Goal: Transaction & Acquisition: Purchase product/service

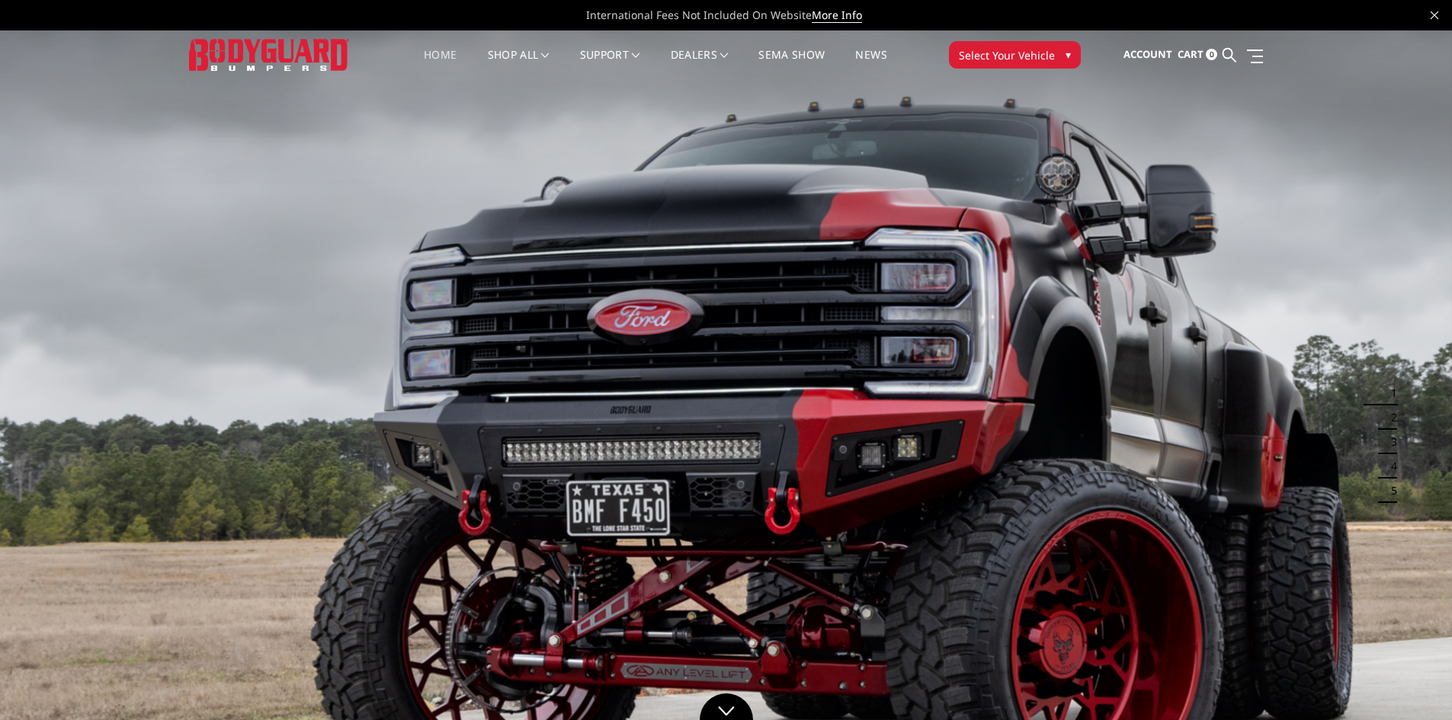
click at [1002, 59] on span "Select Your Vehicle" at bounding box center [1007, 55] width 96 height 16
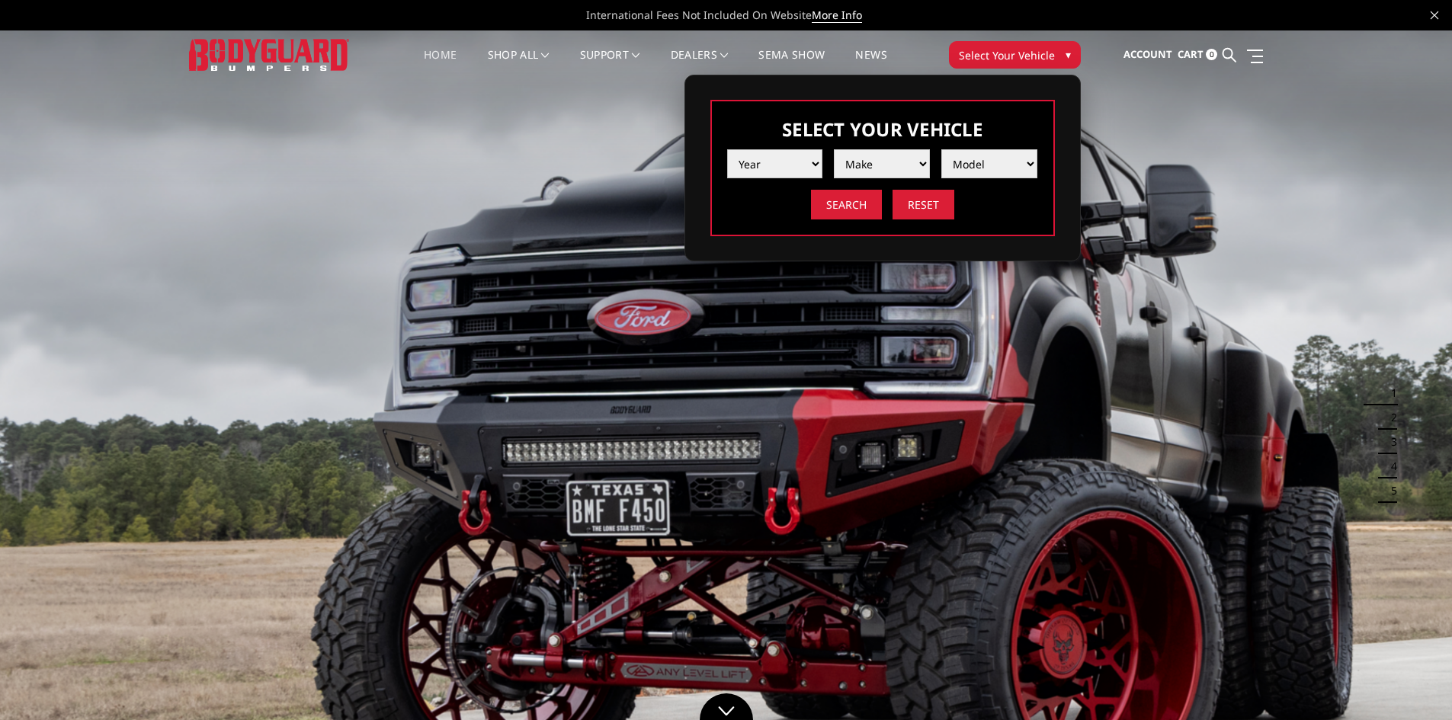
click at [801, 166] on select "Year 2025 2024 2023 2022 2021 2020 2019 2018 2017 2016 2015 2014 2013 2012 2011…" at bounding box center [775, 163] width 96 height 29
select select "yr_2023"
click at [727, 149] on select "Year 2025 2024 2023 2022 2021 2020 2019 2018 2017 2016 2015 2014 2013 2012 2011…" at bounding box center [775, 163] width 96 height 29
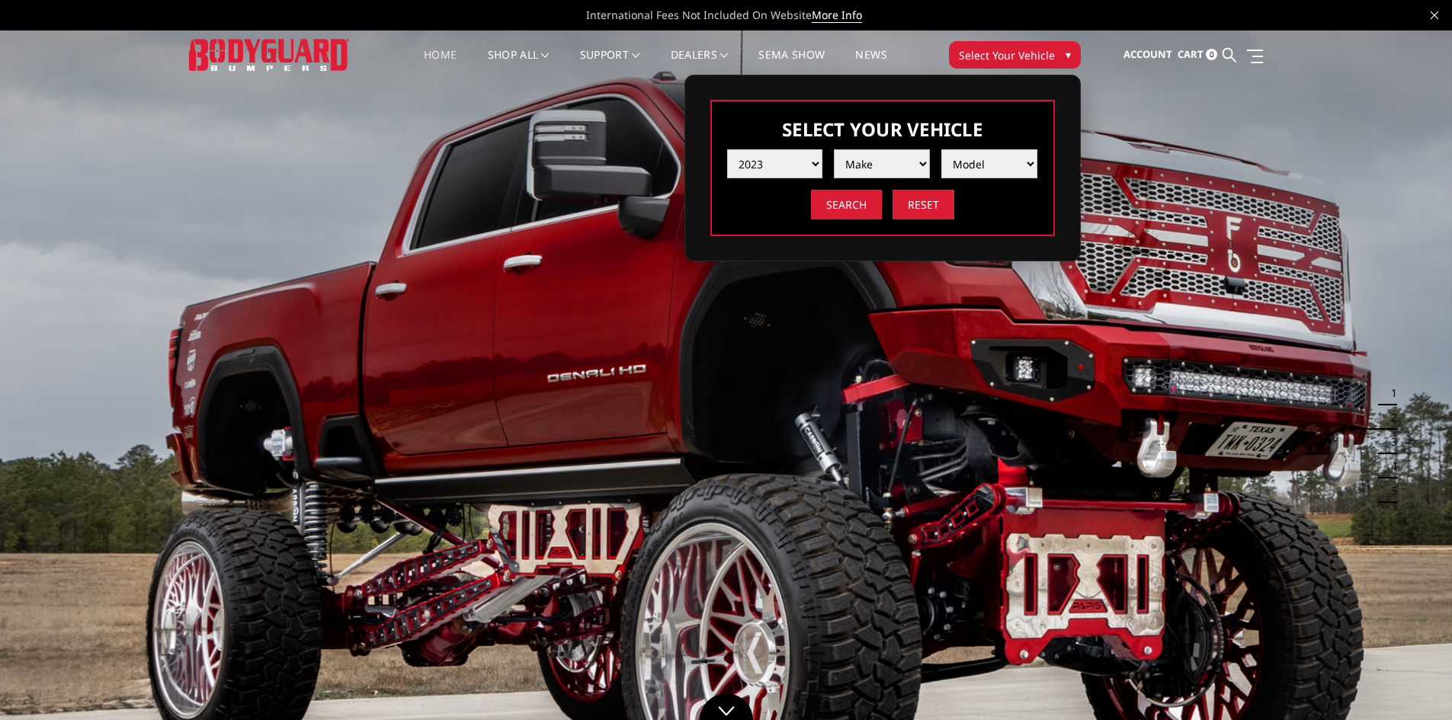
click at [871, 172] on select "Make Chevrolet Ford GMC Ram Toyota" at bounding box center [882, 163] width 96 height 29
select select "mk_gmc"
click at [834, 149] on select "Make Chevrolet Ford GMC Ram Toyota" at bounding box center [882, 163] width 96 height 29
drag, startPoint x: 991, startPoint y: 156, endPoint x: 986, endPoint y: 174, distance: 18.3
click at [991, 156] on select "Model Sierra 1500 Sierra 2500 / 3500" at bounding box center [989, 163] width 96 height 29
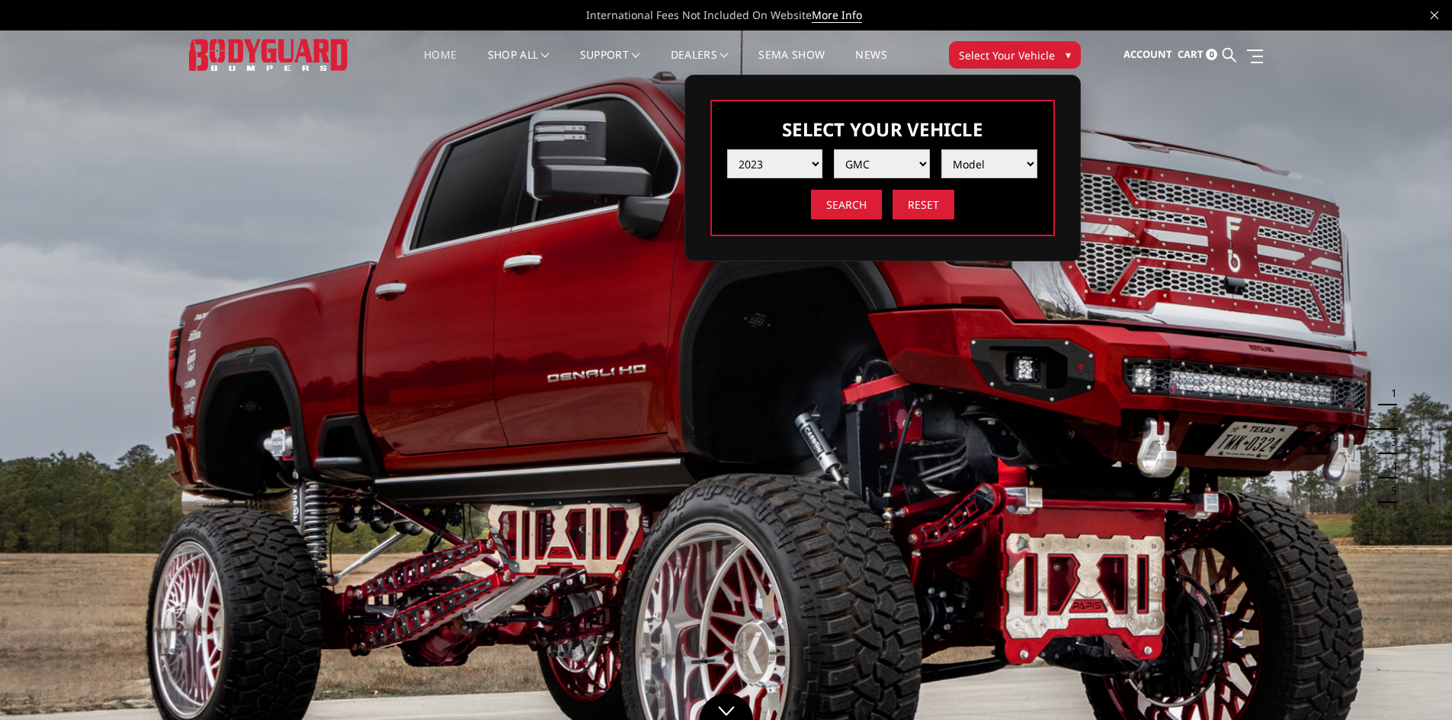
select select "md_sierra-2500-3500"
click at [941, 149] on select "Model Sierra 1500 Sierra 2500 / 3500" at bounding box center [989, 163] width 96 height 29
click at [857, 216] on input "Search" at bounding box center [846, 205] width 71 height 30
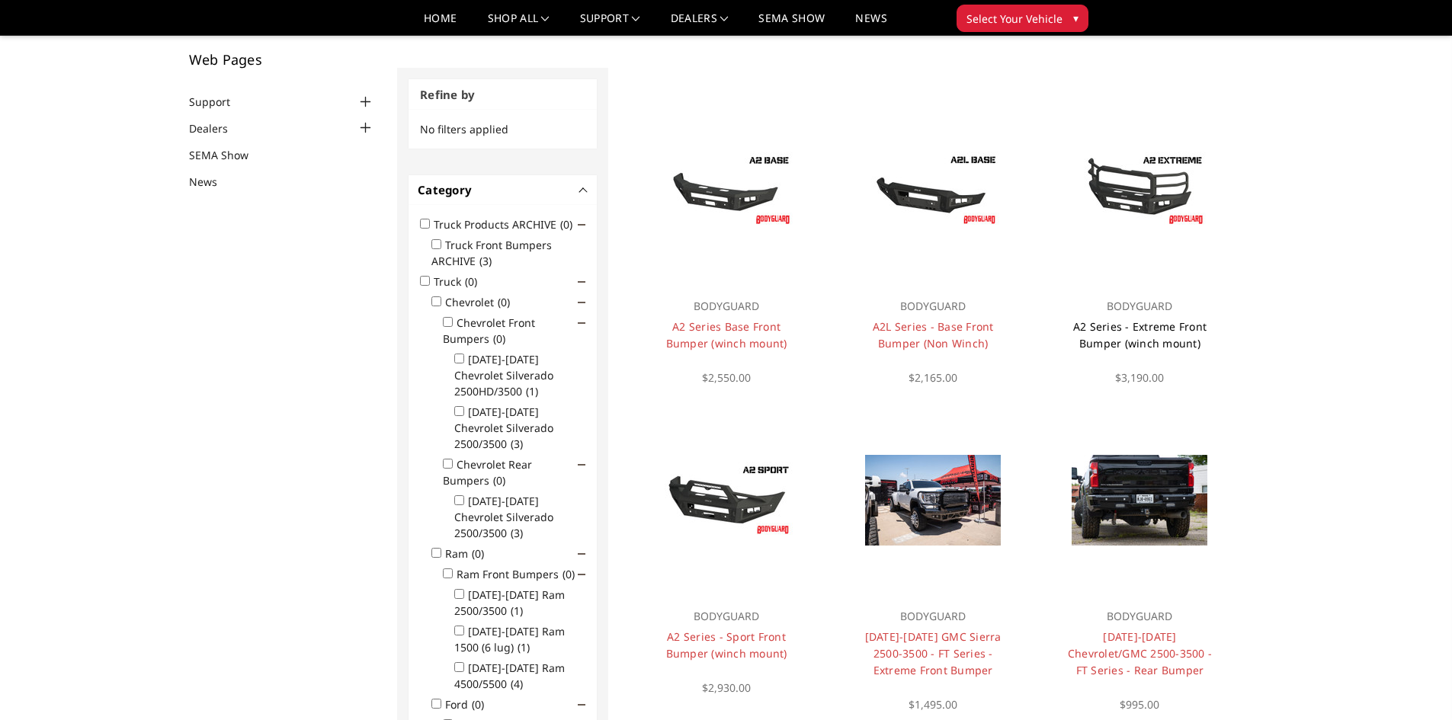
scroll to position [122, 0]
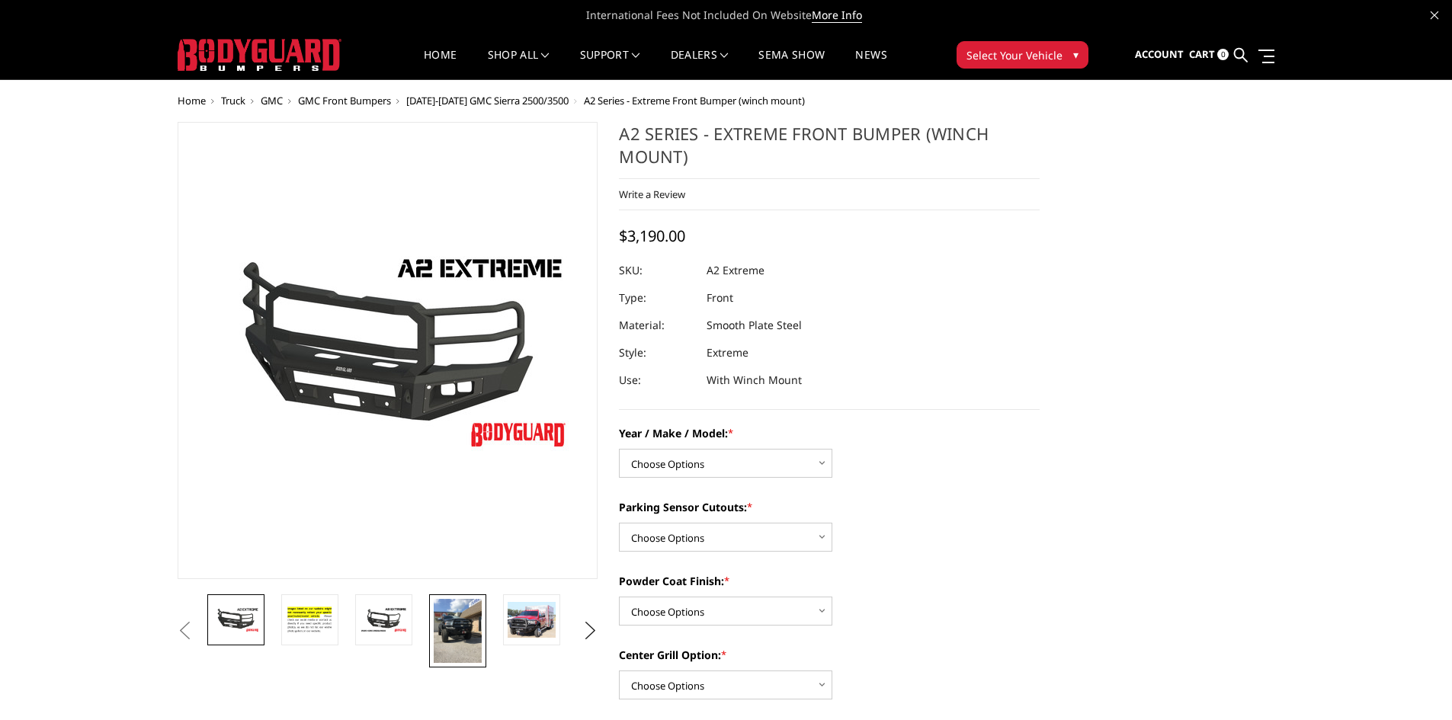
click at [465, 630] on img at bounding box center [458, 631] width 48 height 64
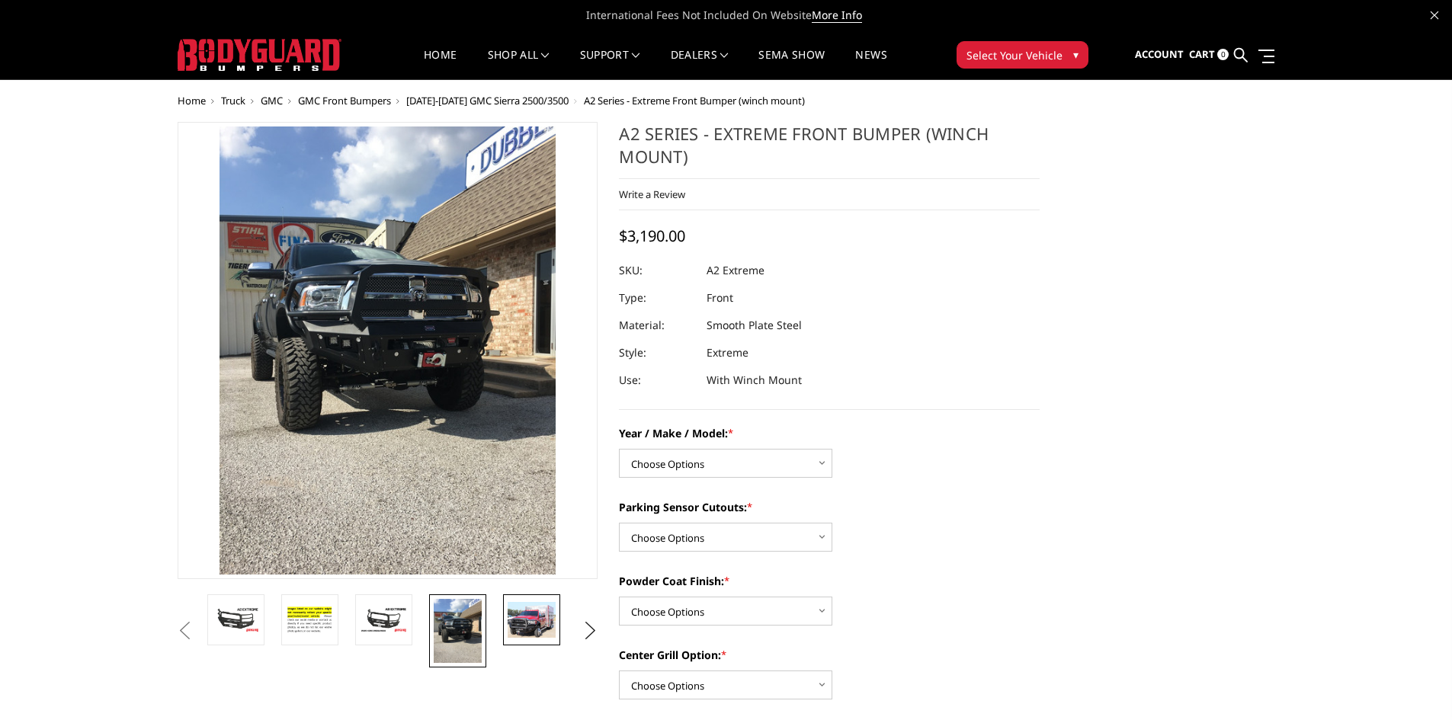
click at [516, 626] on img at bounding box center [532, 620] width 48 height 36
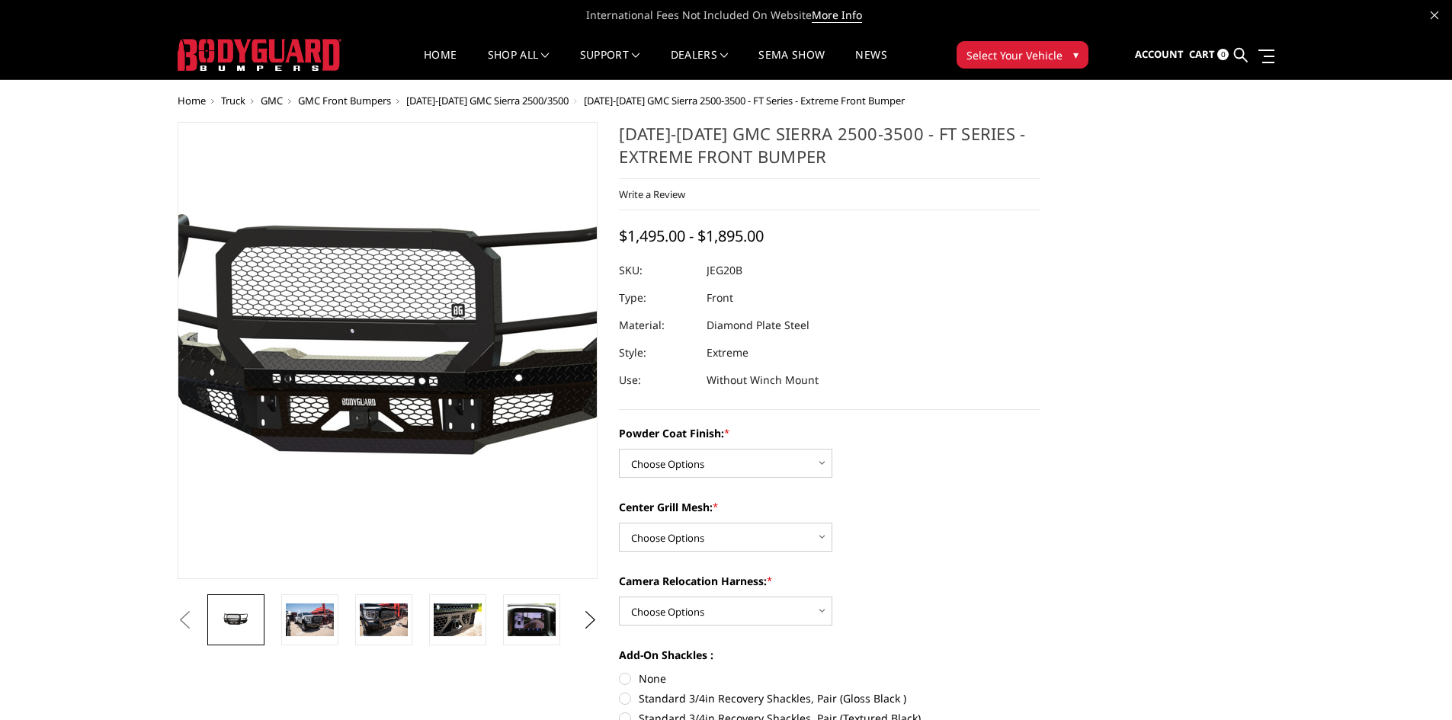
click at [374, 310] on img at bounding box center [406, 352] width 976 height 464
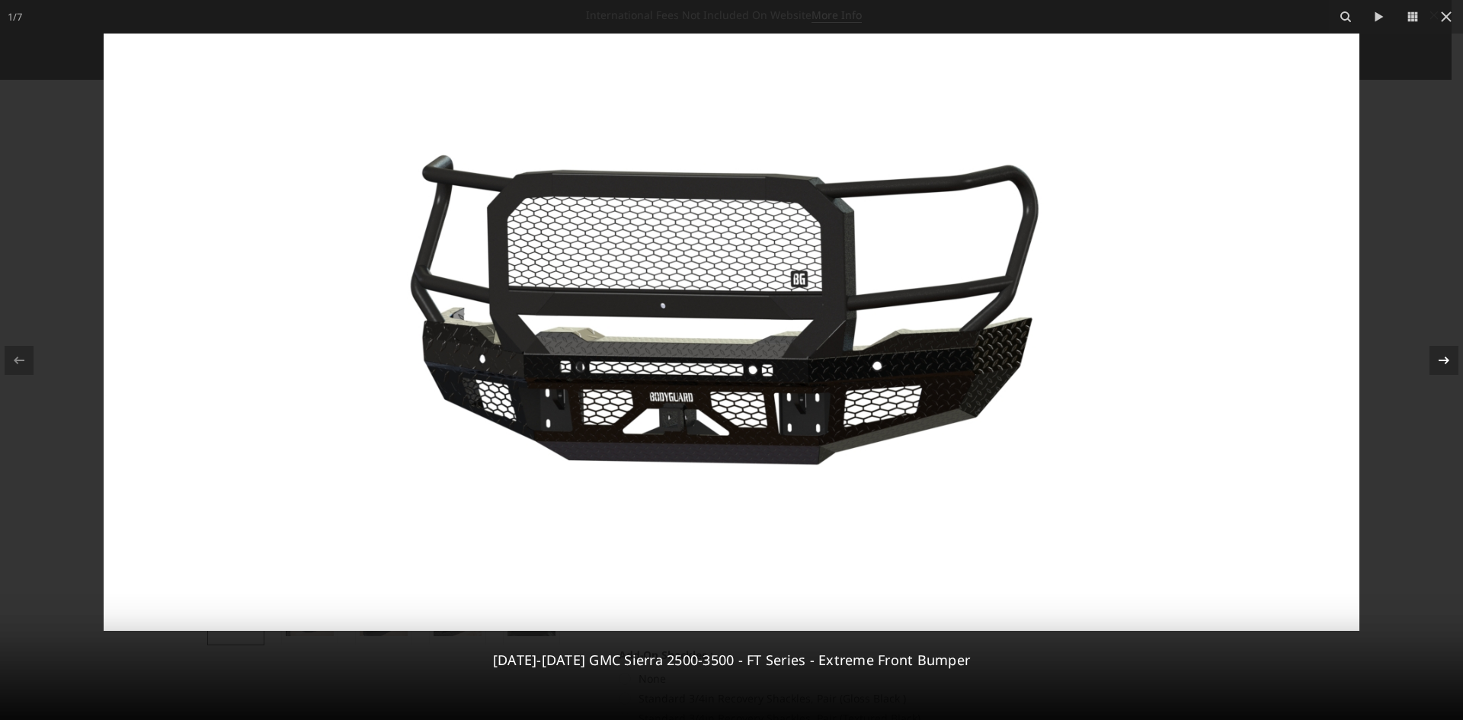
click at [1448, 358] on icon at bounding box center [1444, 360] width 18 height 18
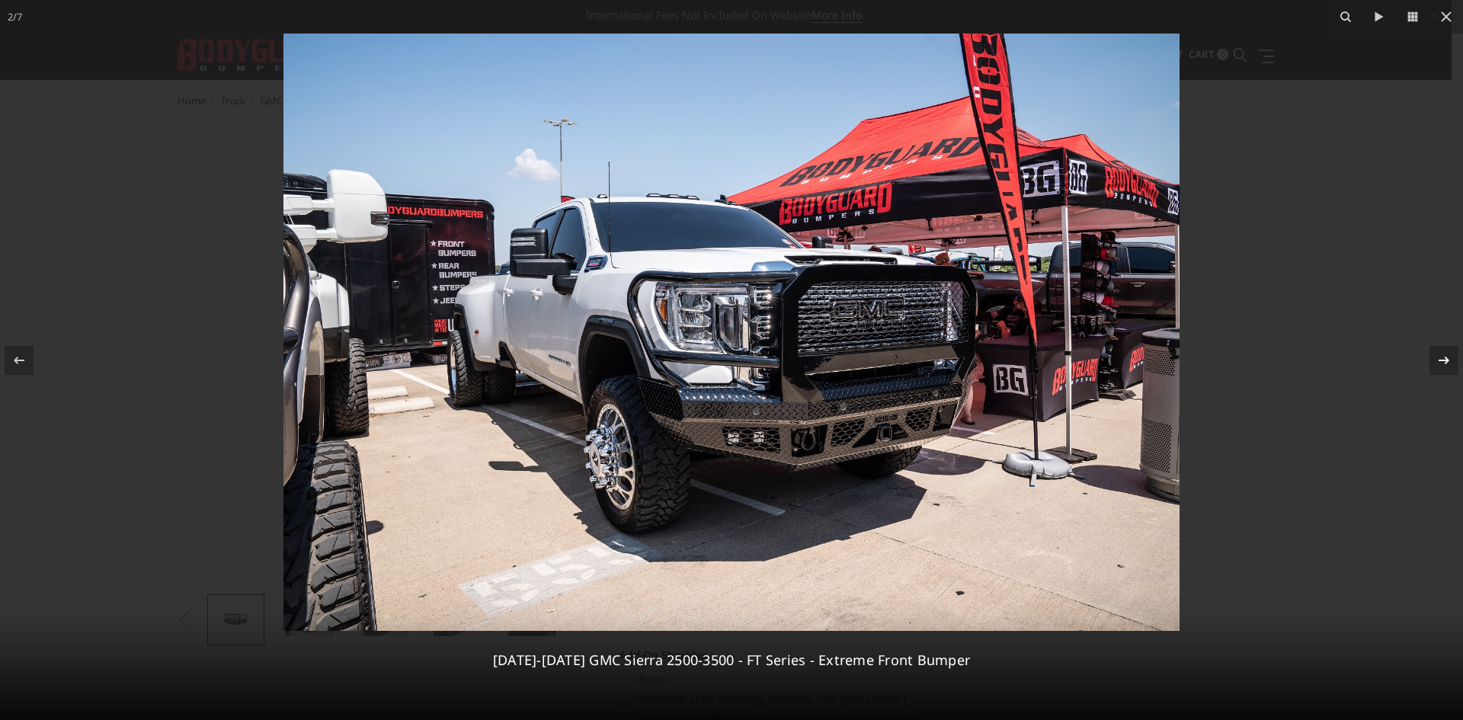
click at [1440, 370] on div at bounding box center [1444, 360] width 29 height 29
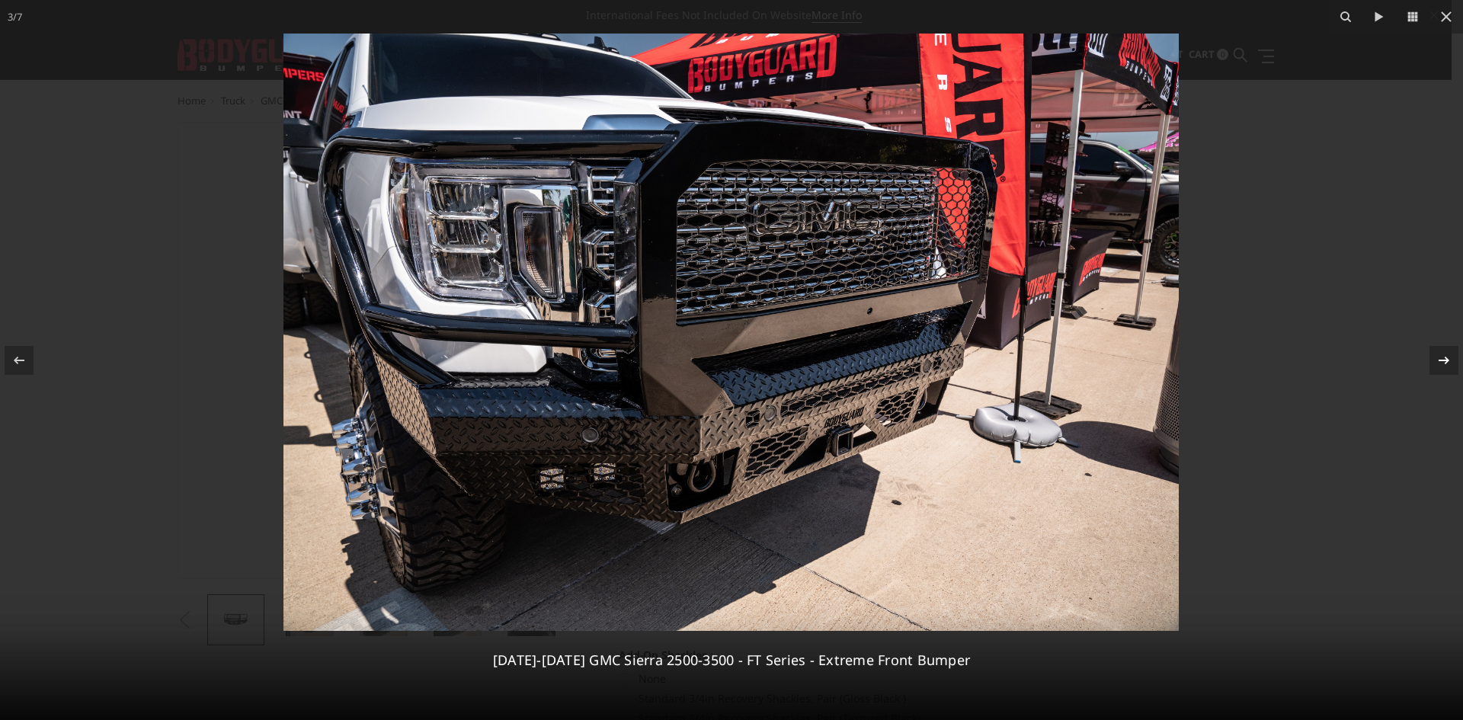
click at [1440, 370] on div at bounding box center [1444, 360] width 29 height 29
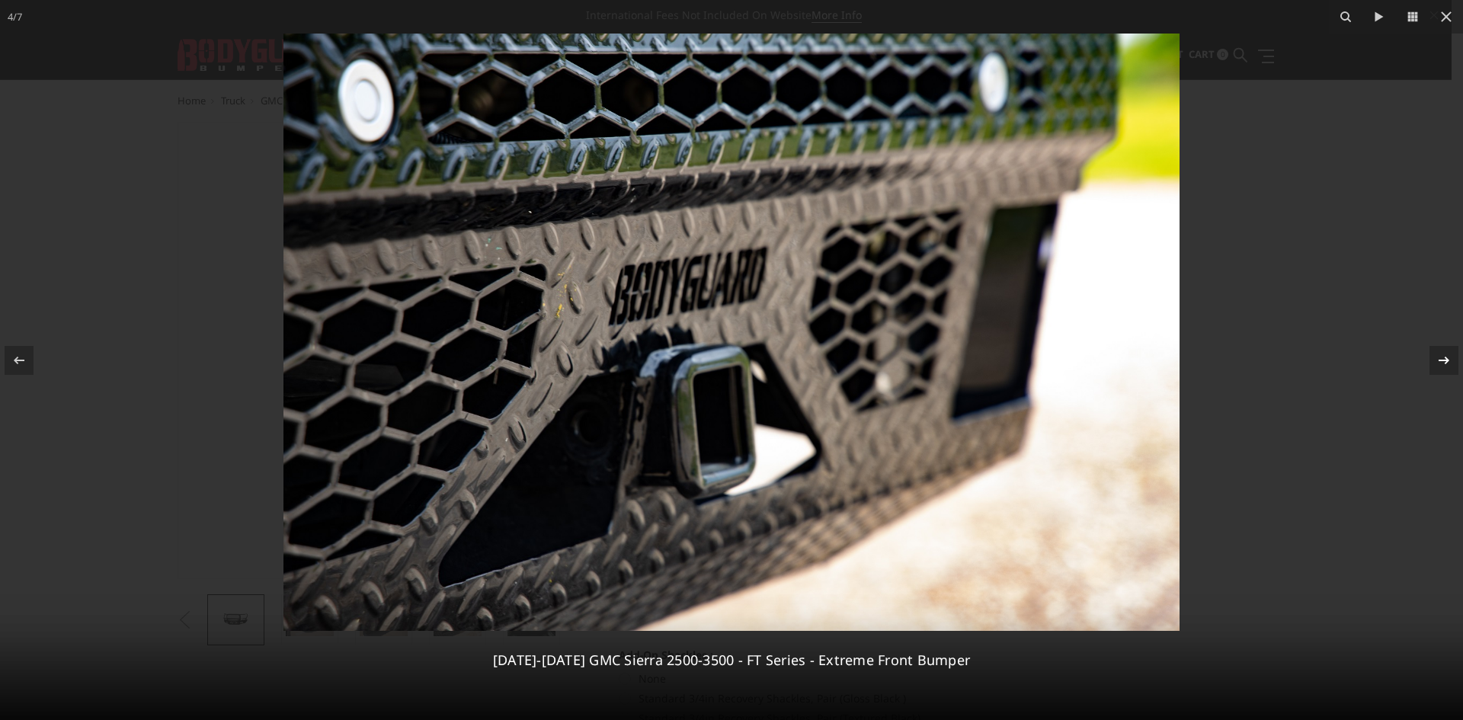
click at [1440, 370] on div at bounding box center [1444, 360] width 29 height 29
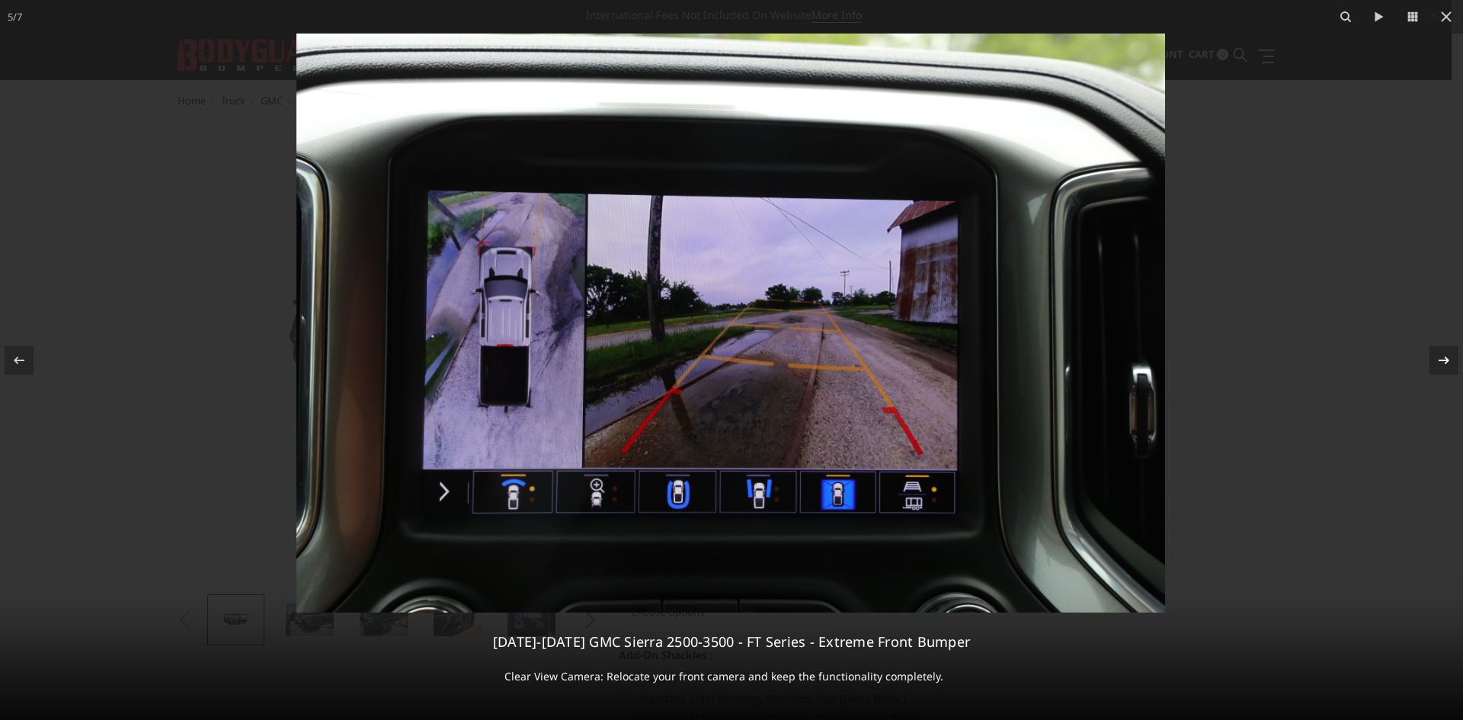
click at [1446, 368] on icon at bounding box center [1444, 360] width 18 height 18
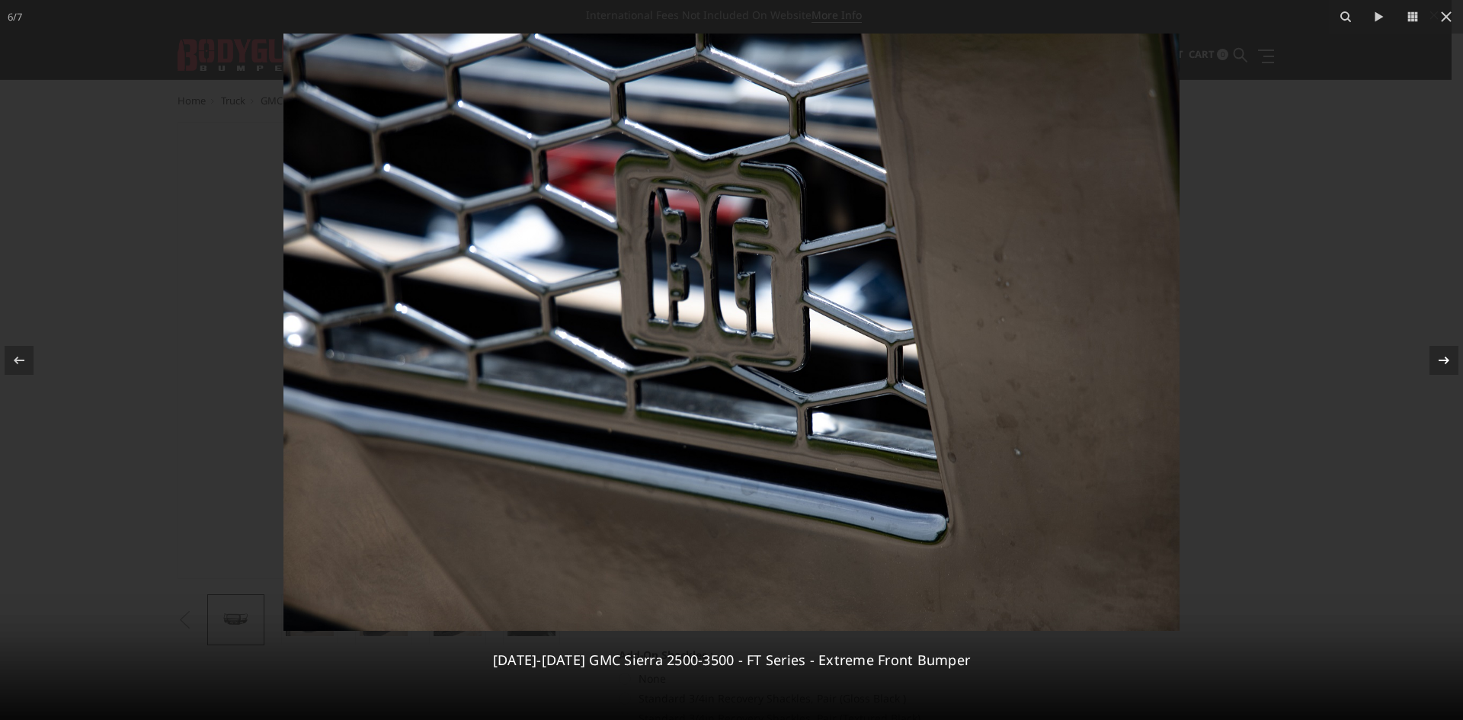
click at [1446, 368] on icon at bounding box center [1444, 360] width 18 height 18
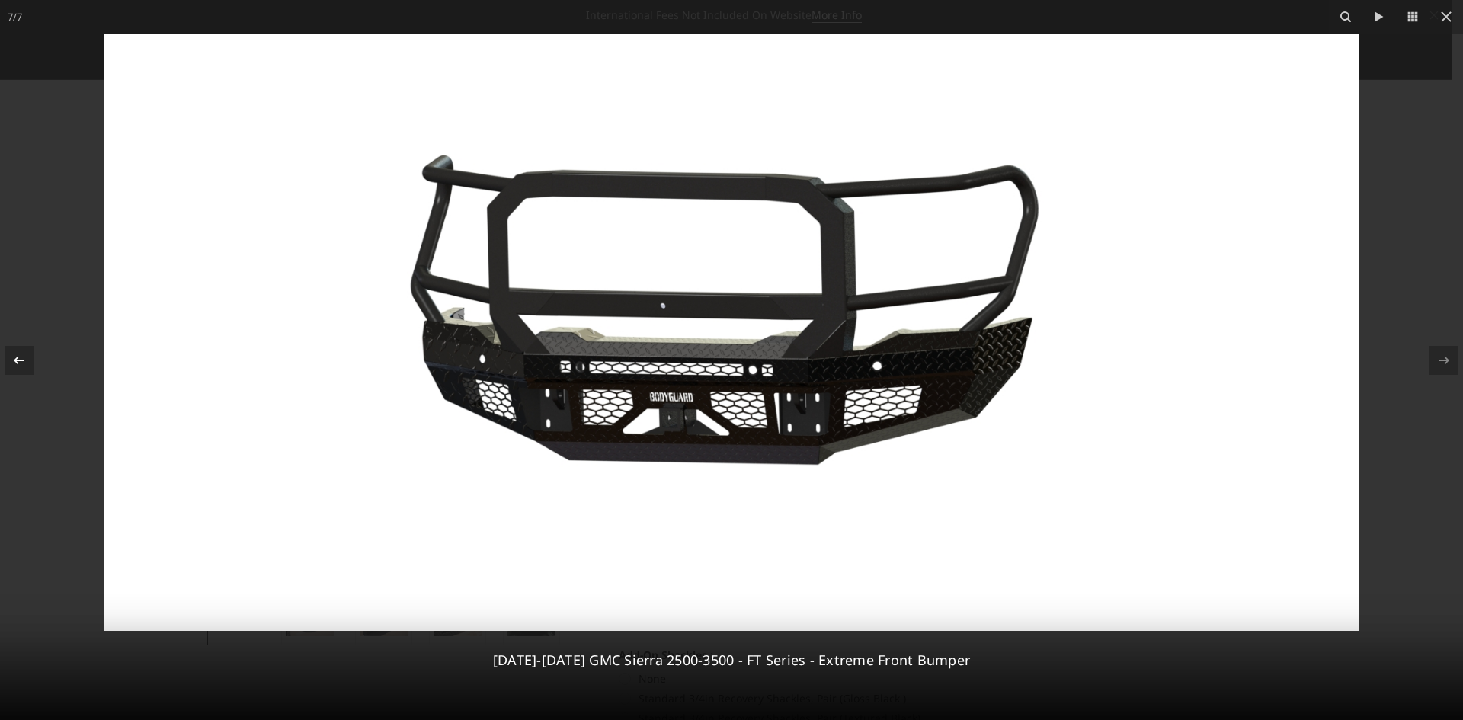
click at [24, 363] on icon at bounding box center [19, 360] width 18 height 18
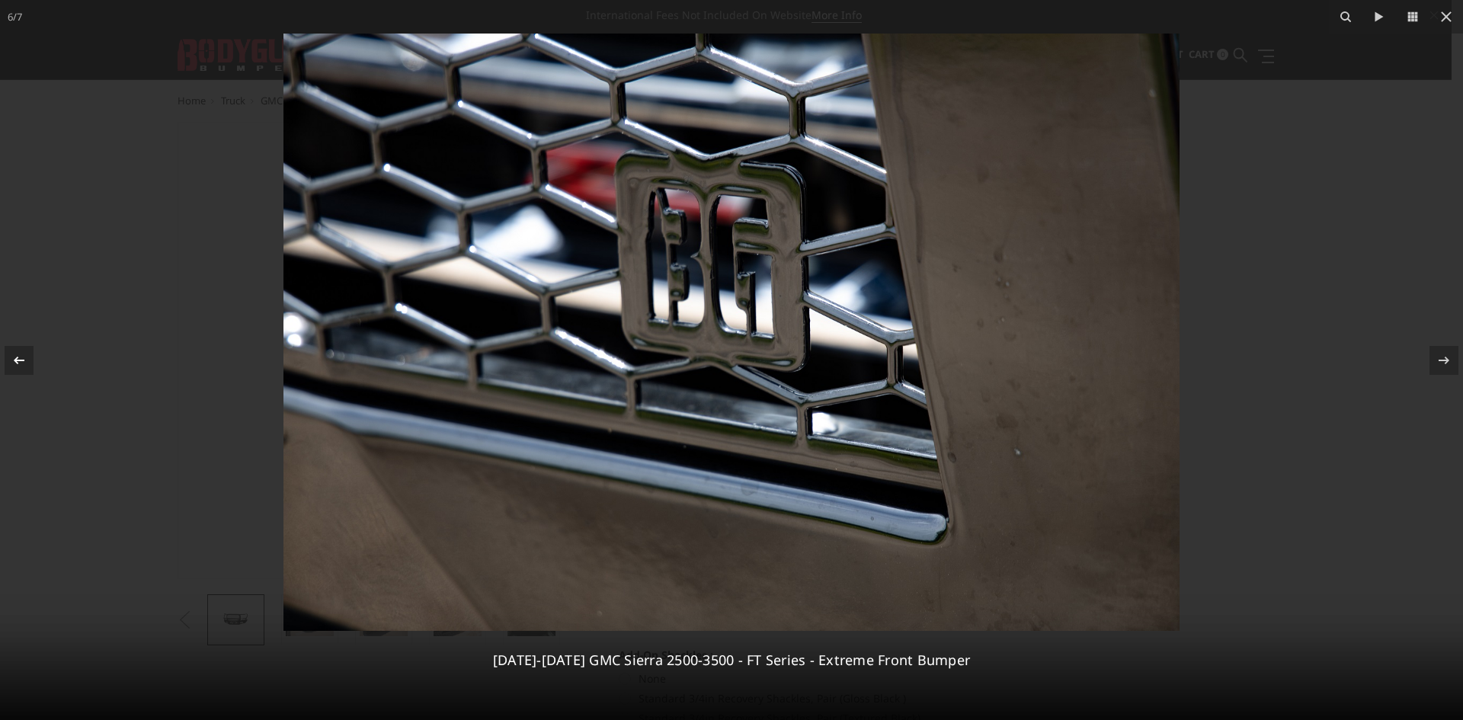
click at [24, 363] on icon at bounding box center [19, 360] width 18 height 18
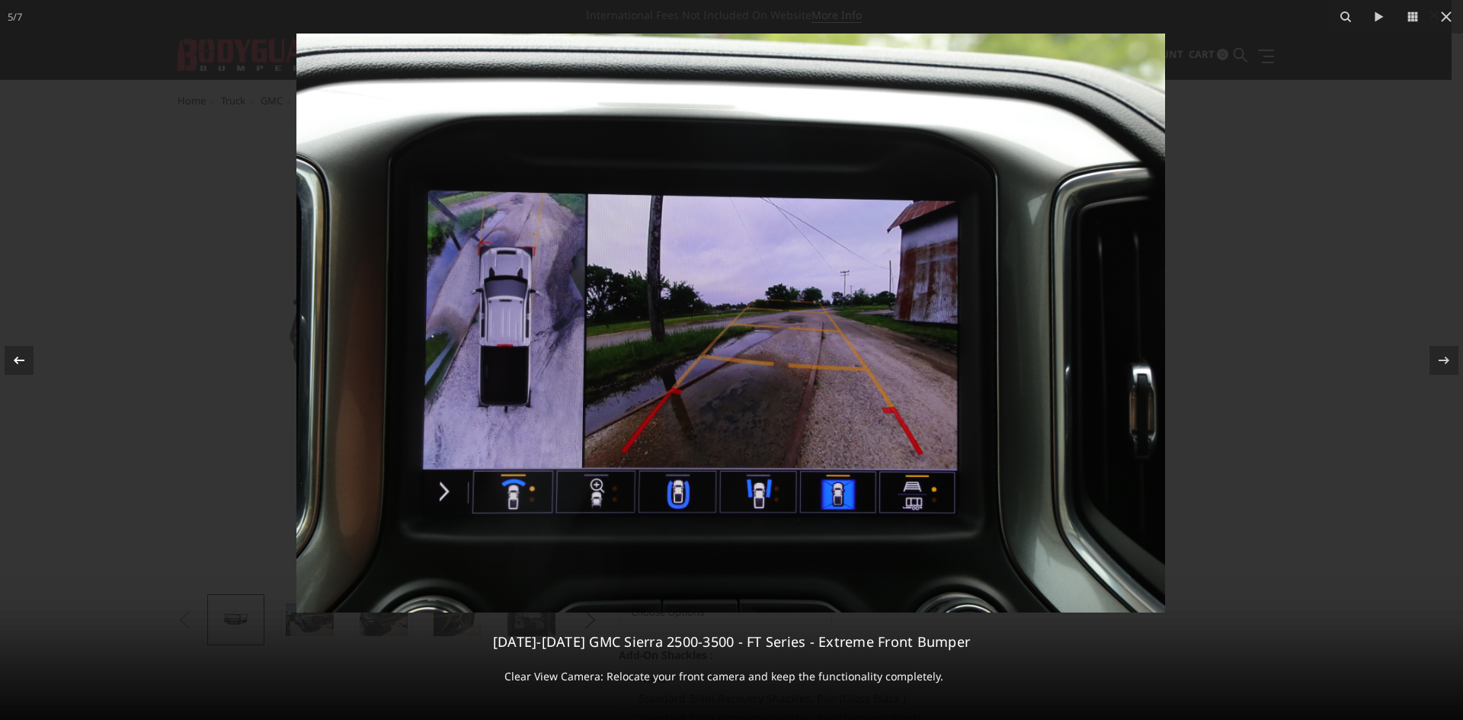
click at [24, 363] on icon at bounding box center [19, 360] width 18 height 18
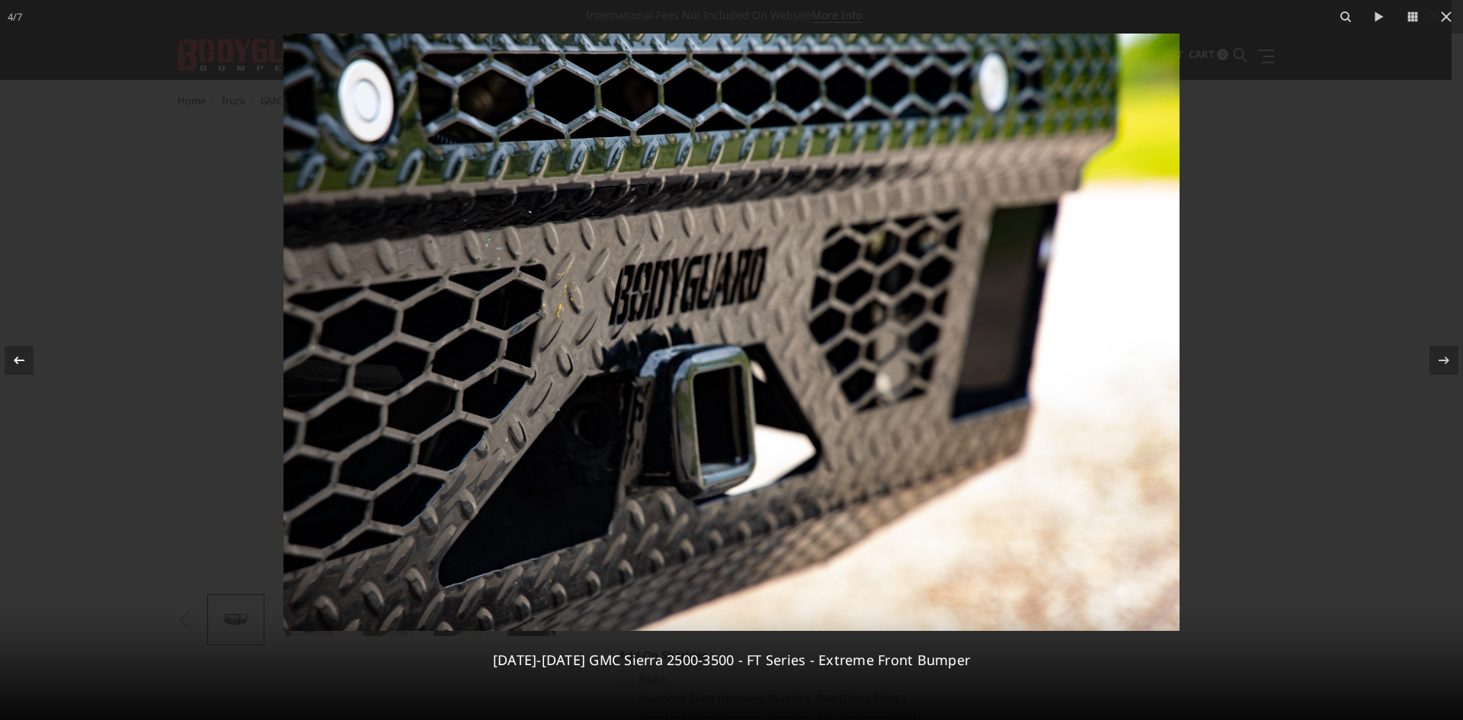
click at [24, 363] on icon at bounding box center [19, 360] width 18 height 18
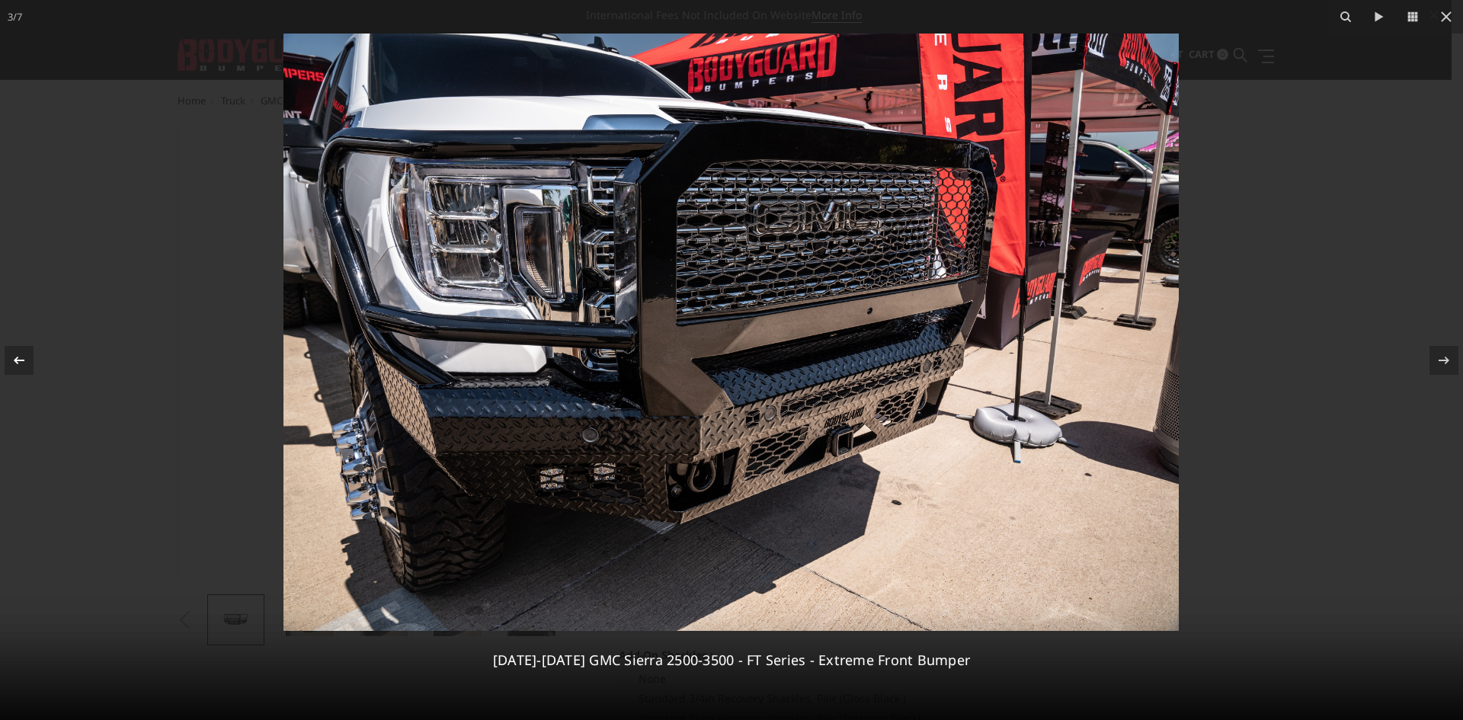
click at [24, 363] on icon at bounding box center [19, 360] width 18 height 18
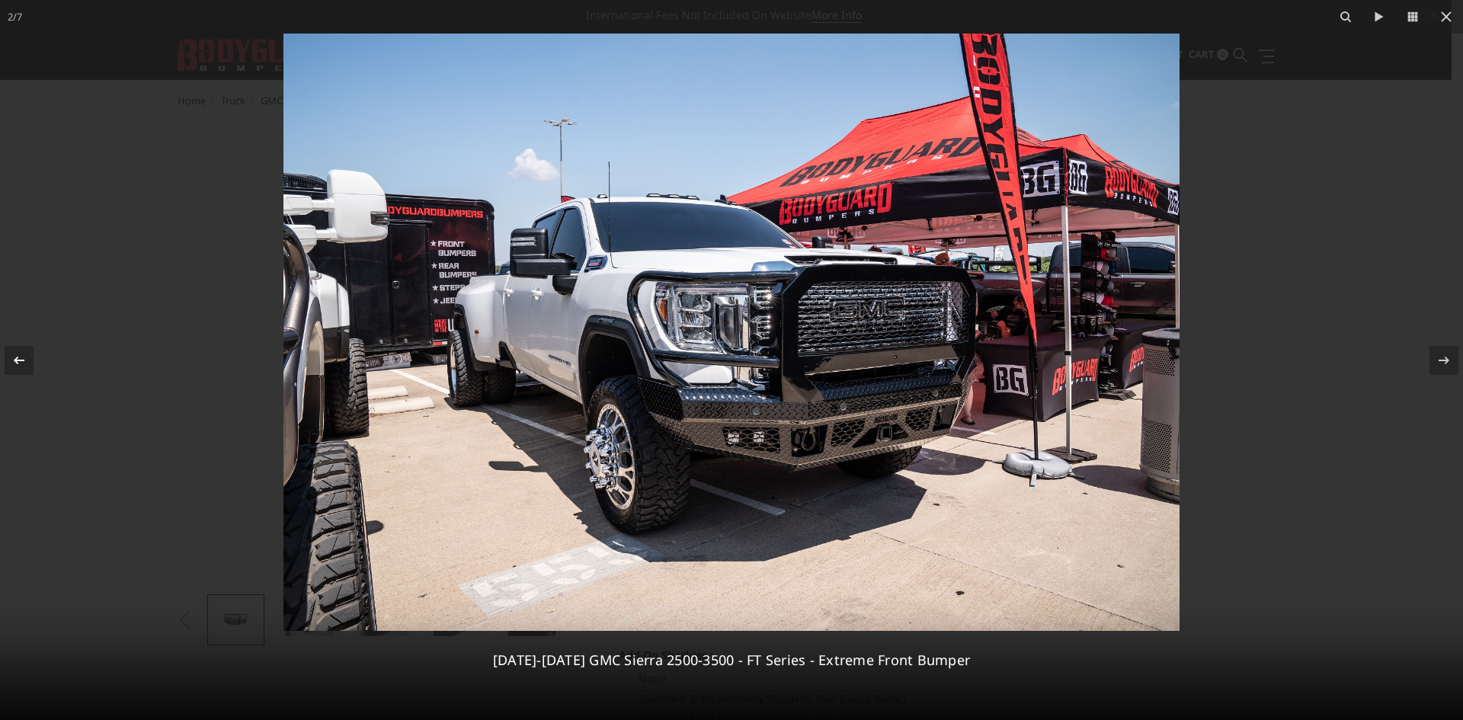
click at [24, 363] on icon at bounding box center [19, 360] width 18 height 18
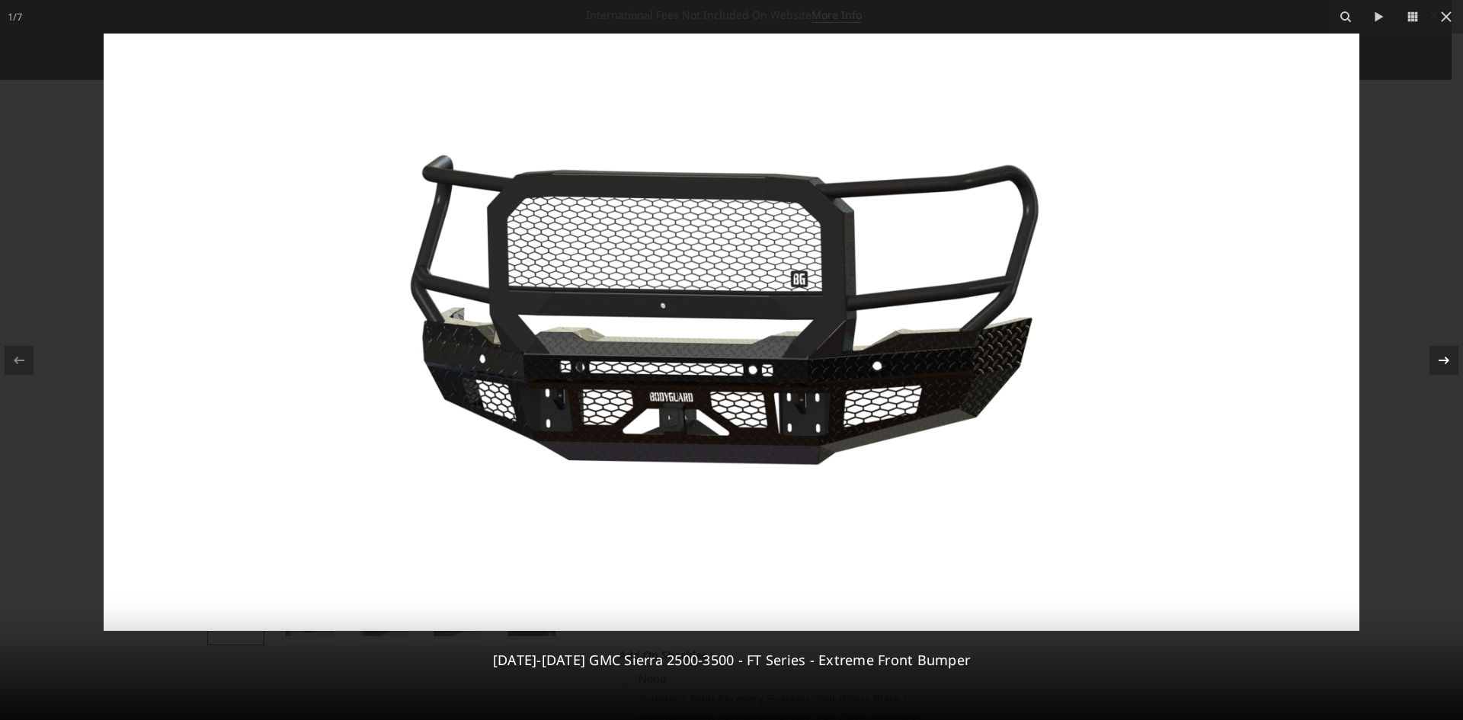
click at [1434, 367] on div at bounding box center [1444, 360] width 29 height 29
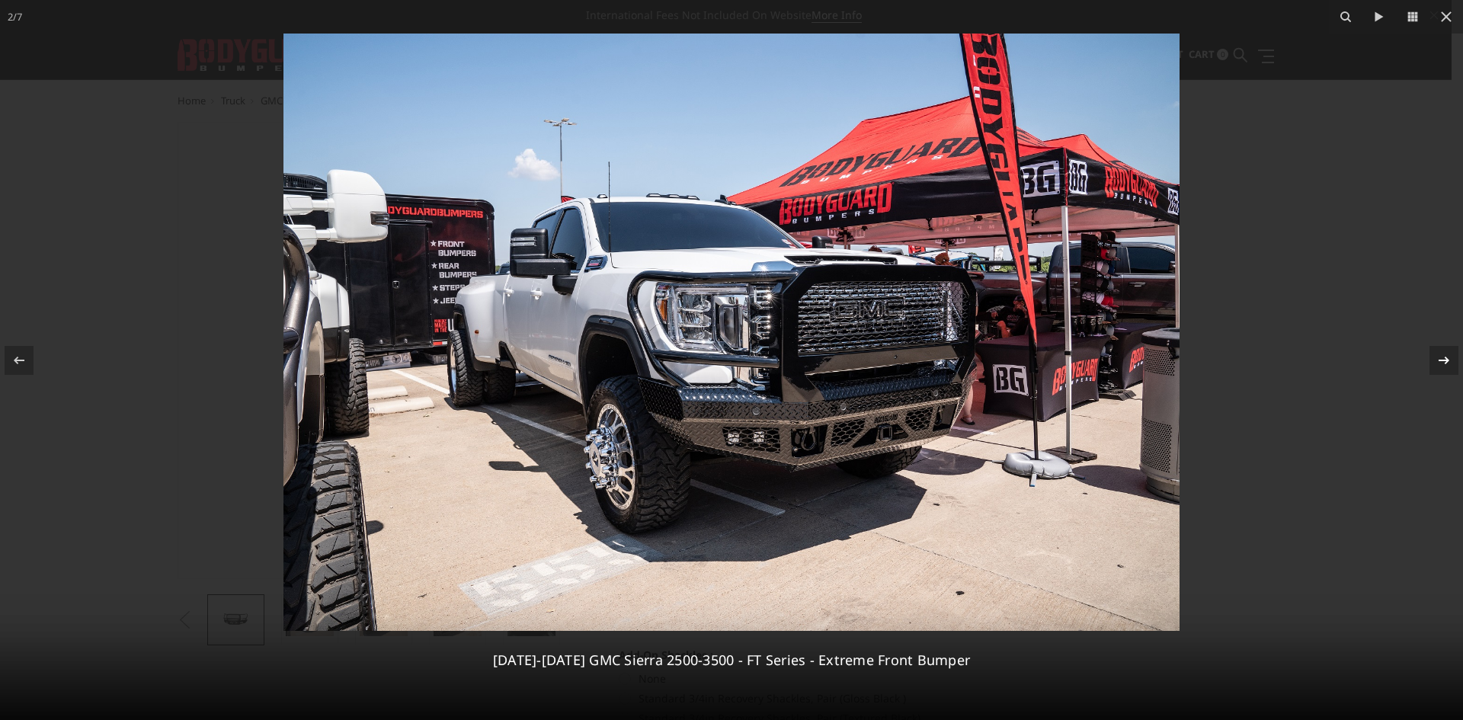
click at [1434, 366] on div at bounding box center [1444, 360] width 29 height 29
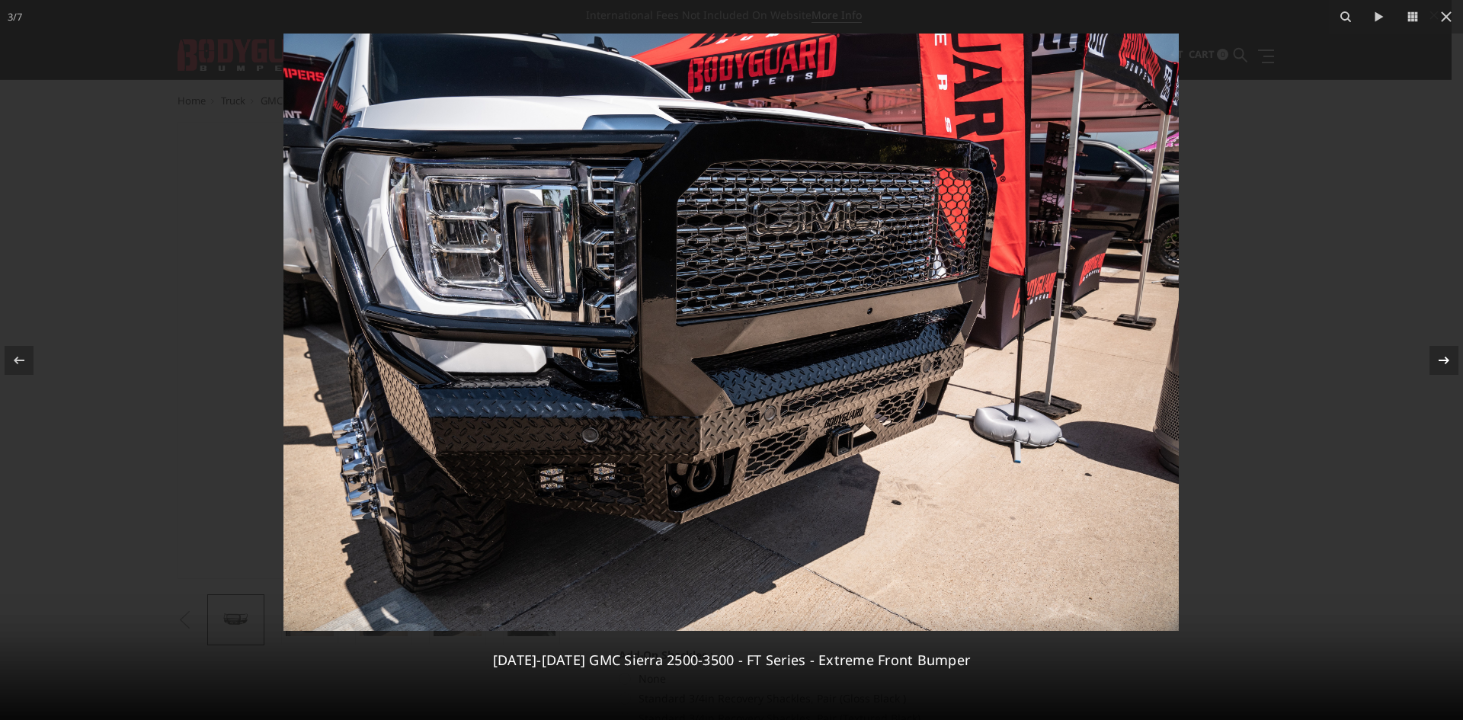
click at [1434, 366] on div at bounding box center [1444, 360] width 29 height 29
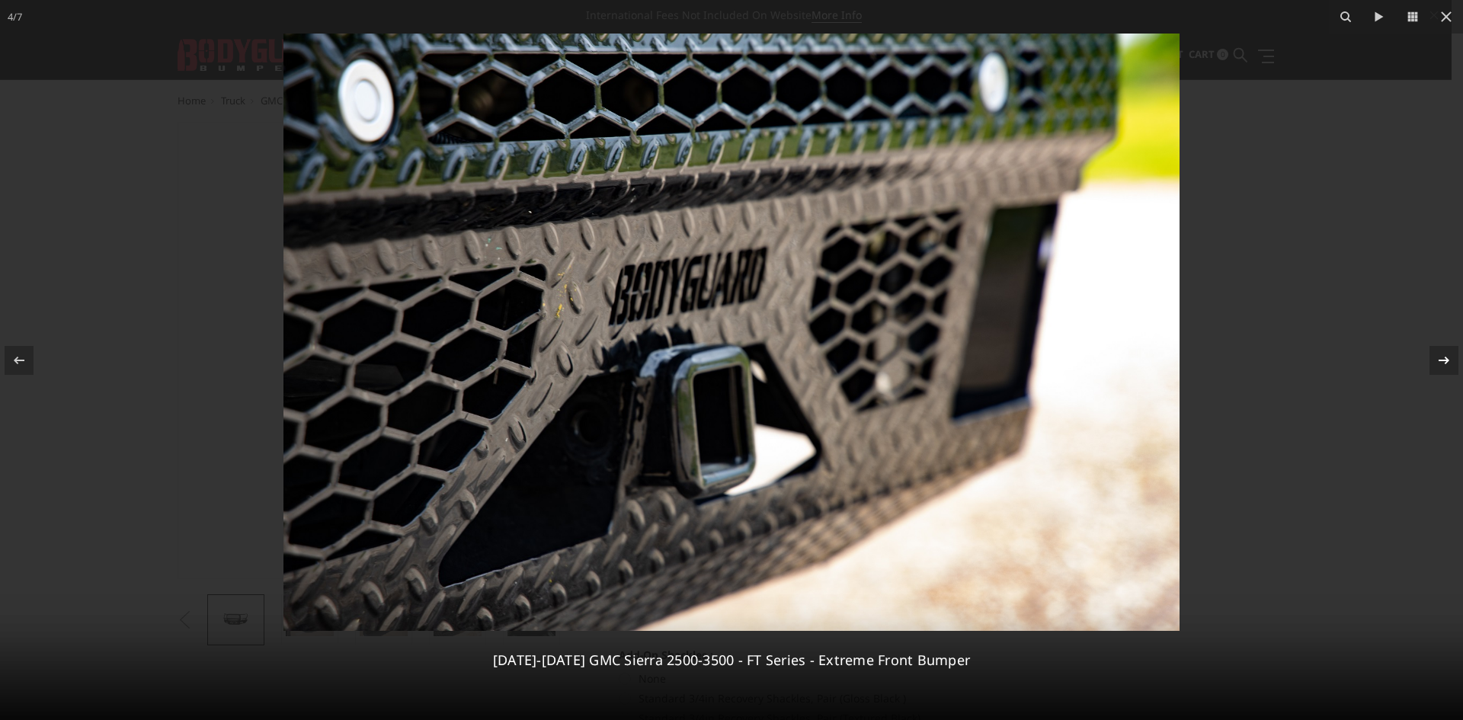
click at [1434, 366] on div at bounding box center [1444, 360] width 29 height 29
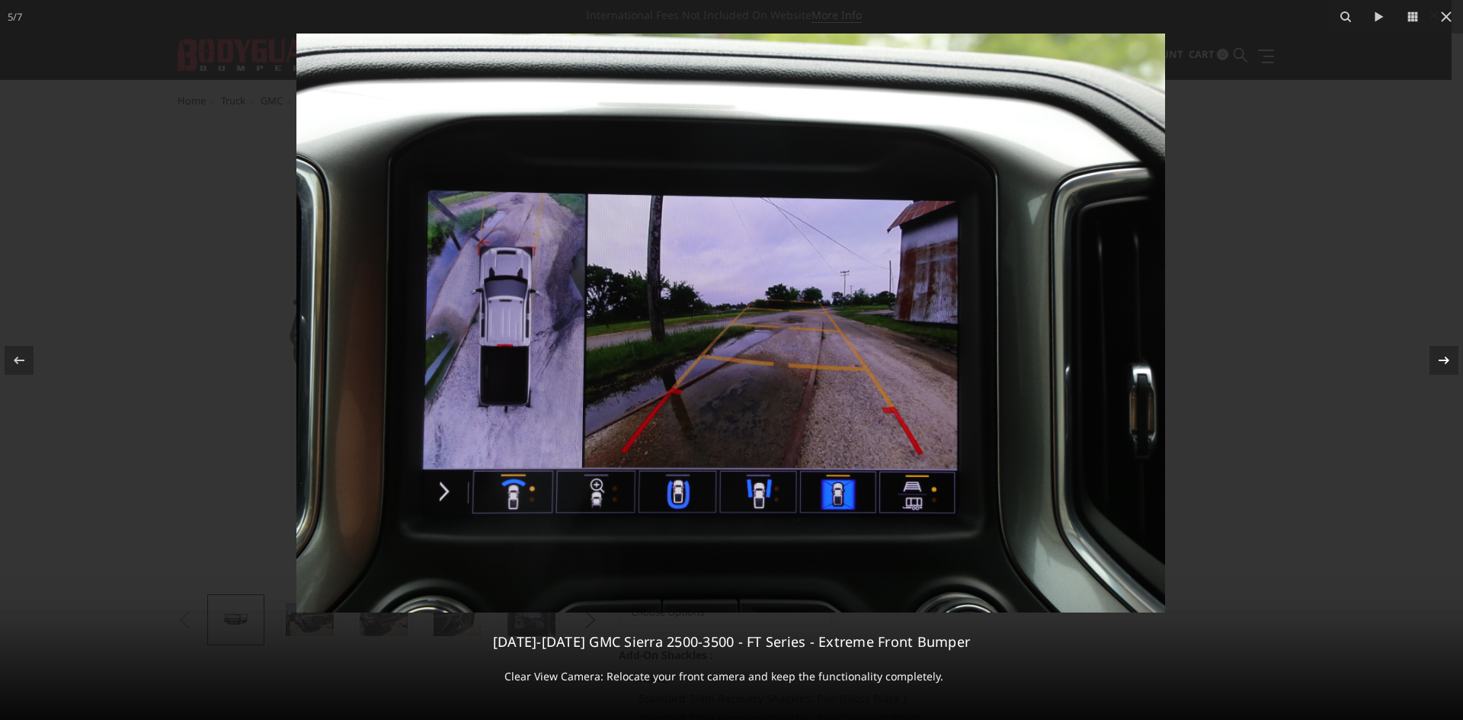
click at [1438, 361] on icon at bounding box center [1444, 360] width 18 height 18
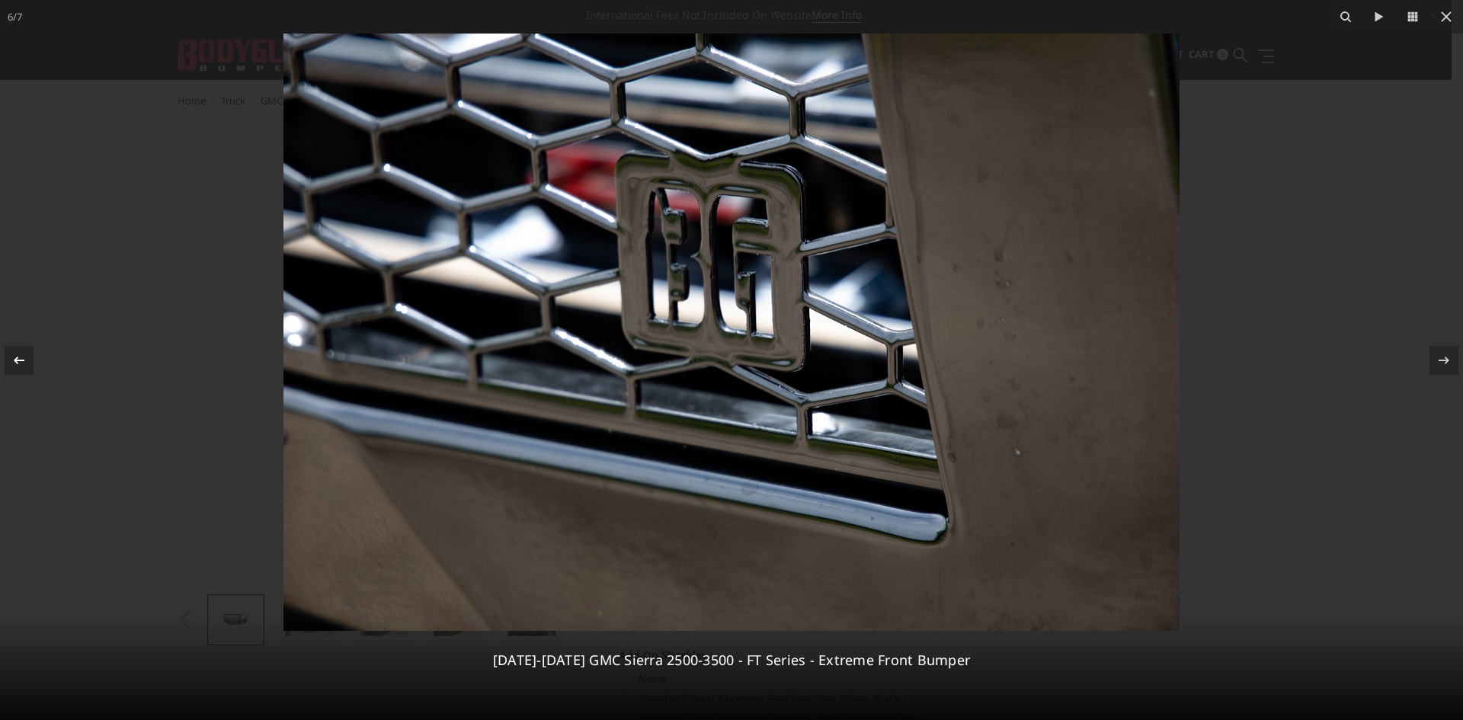
click at [11, 352] on icon at bounding box center [19, 360] width 18 height 18
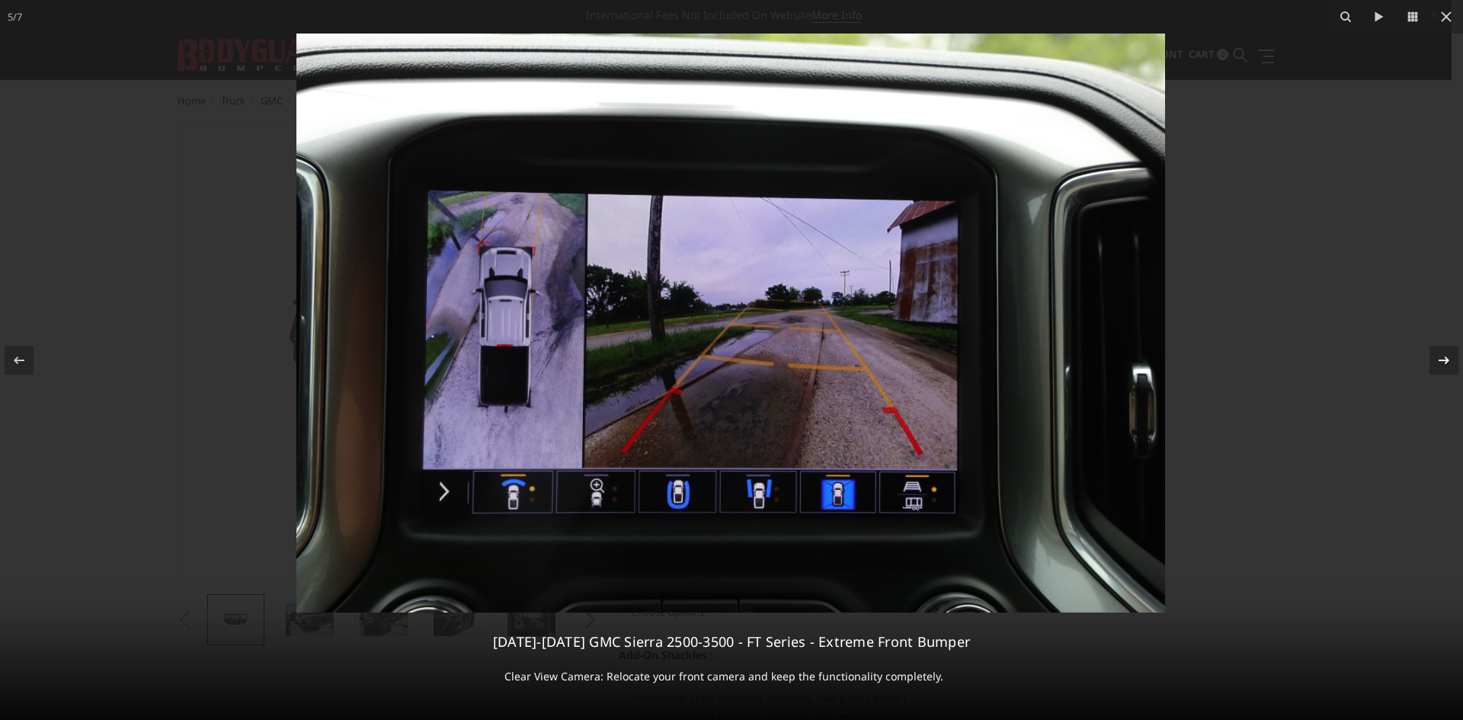
click at [1436, 360] on icon at bounding box center [1444, 360] width 18 height 18
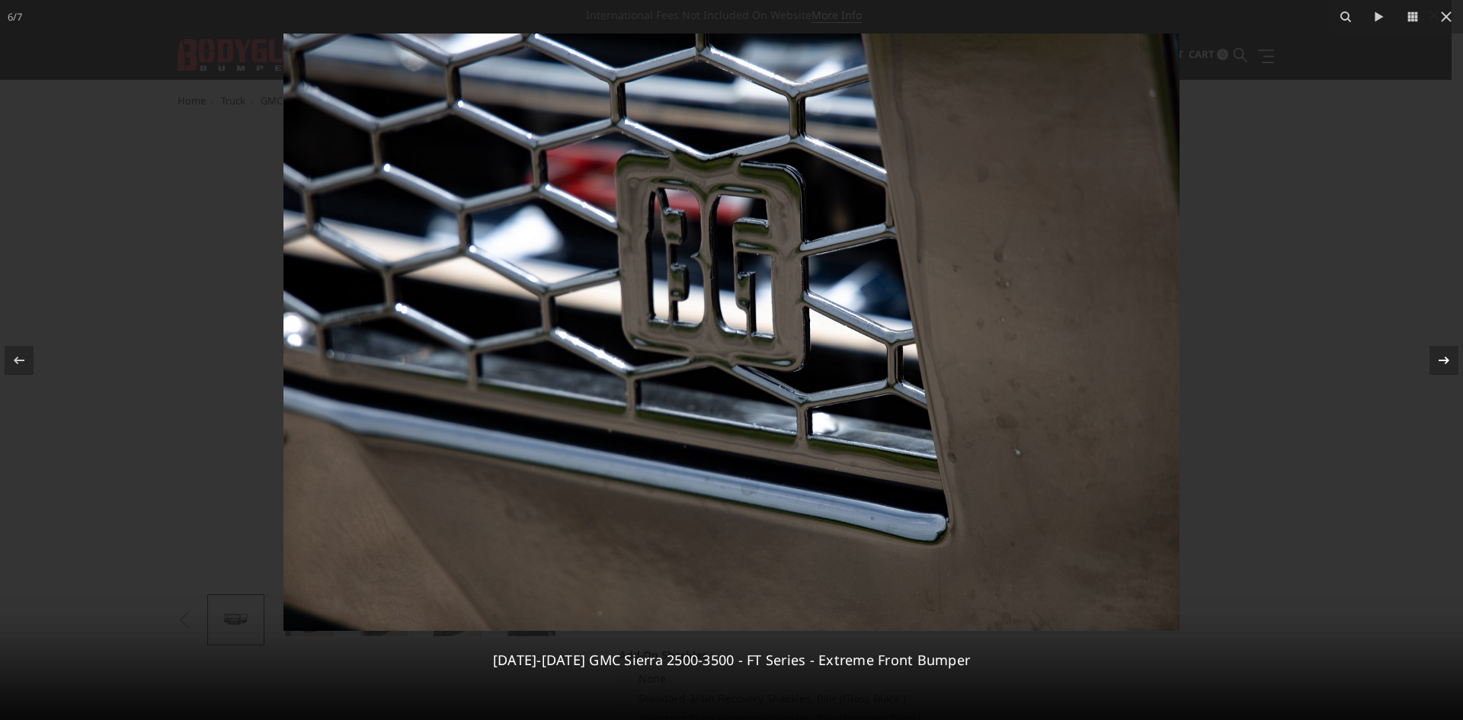
click at [1438, 356] on icon at bounding box center [1444, 360] width 18 height 18
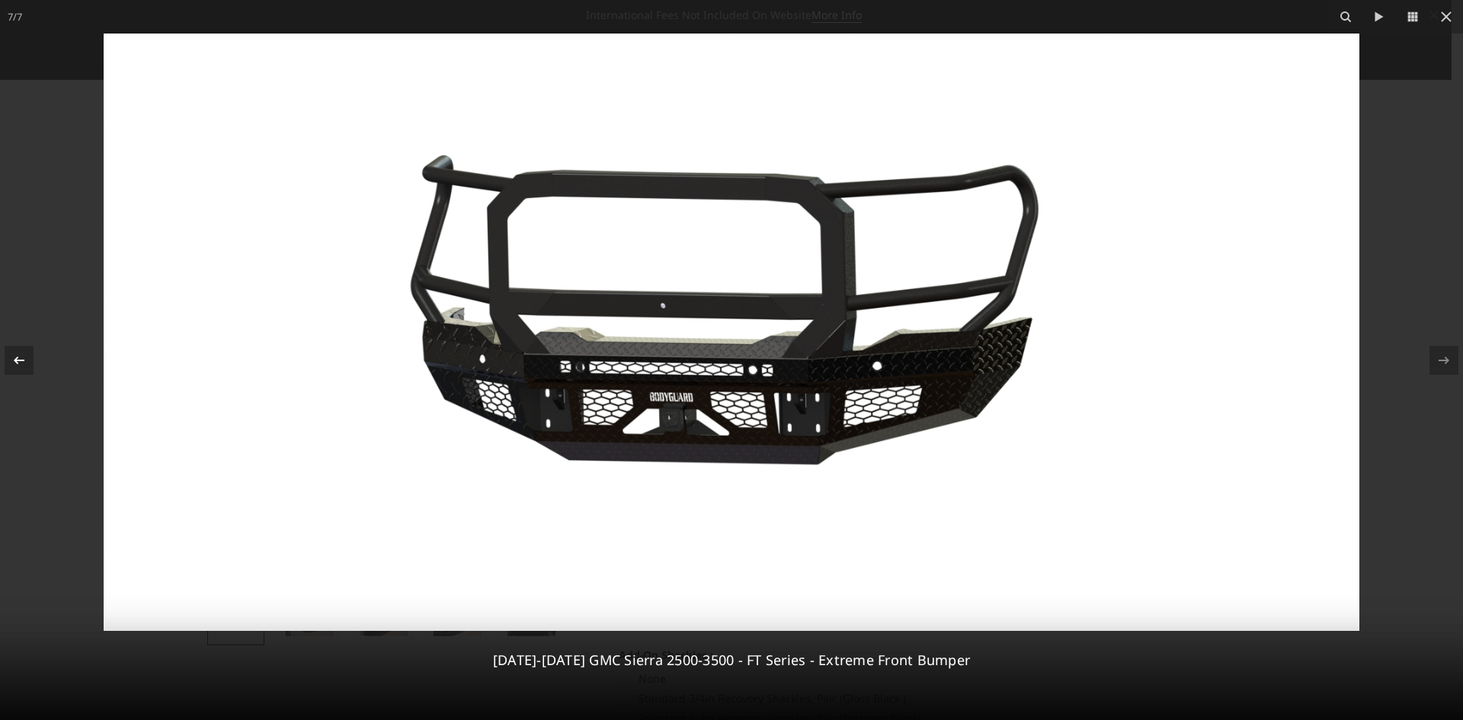
click at [8, 365] on div at bounding box center [19, 360] width 29 height 29
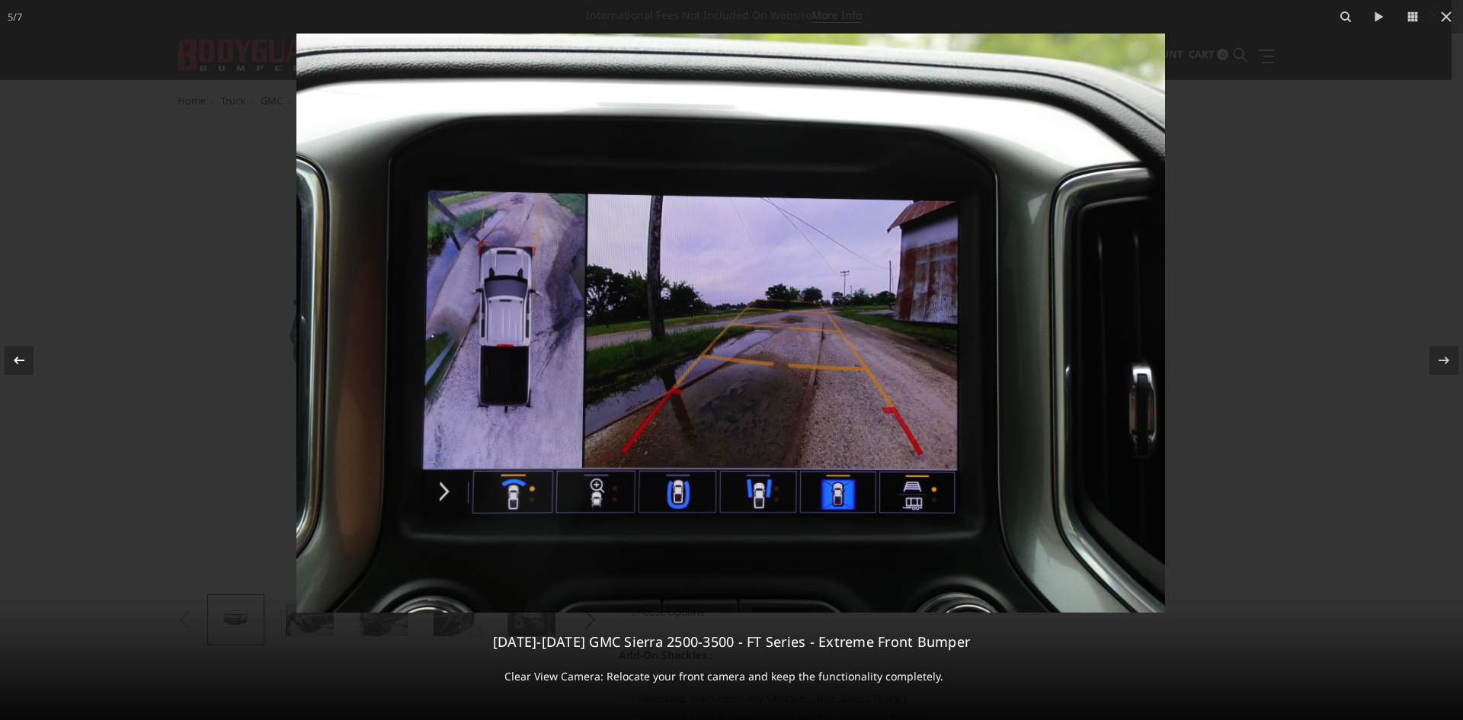
click at [8, 365] on div at bounding box center [19, 360] width 29 height 29
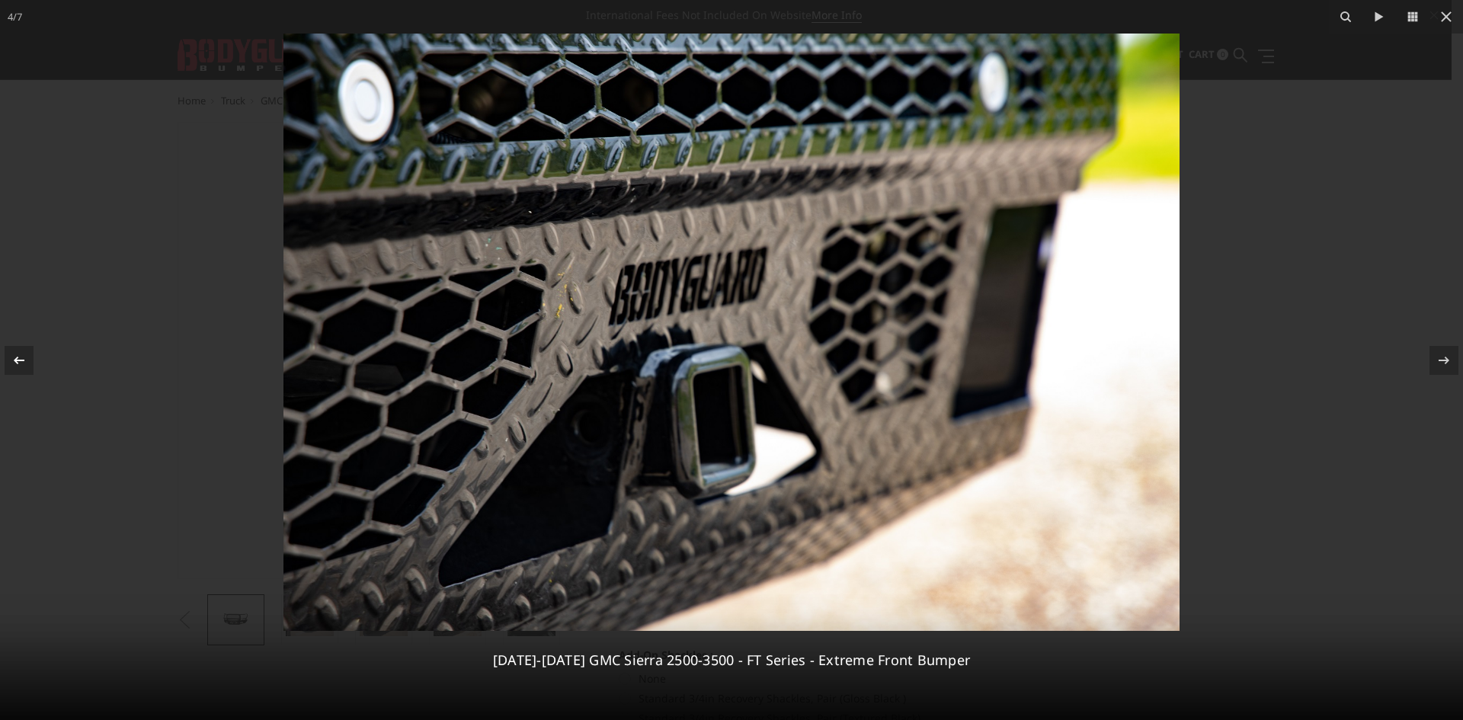
click at [8, 365] on div at bounding box center [19, 360] width 29 height 29
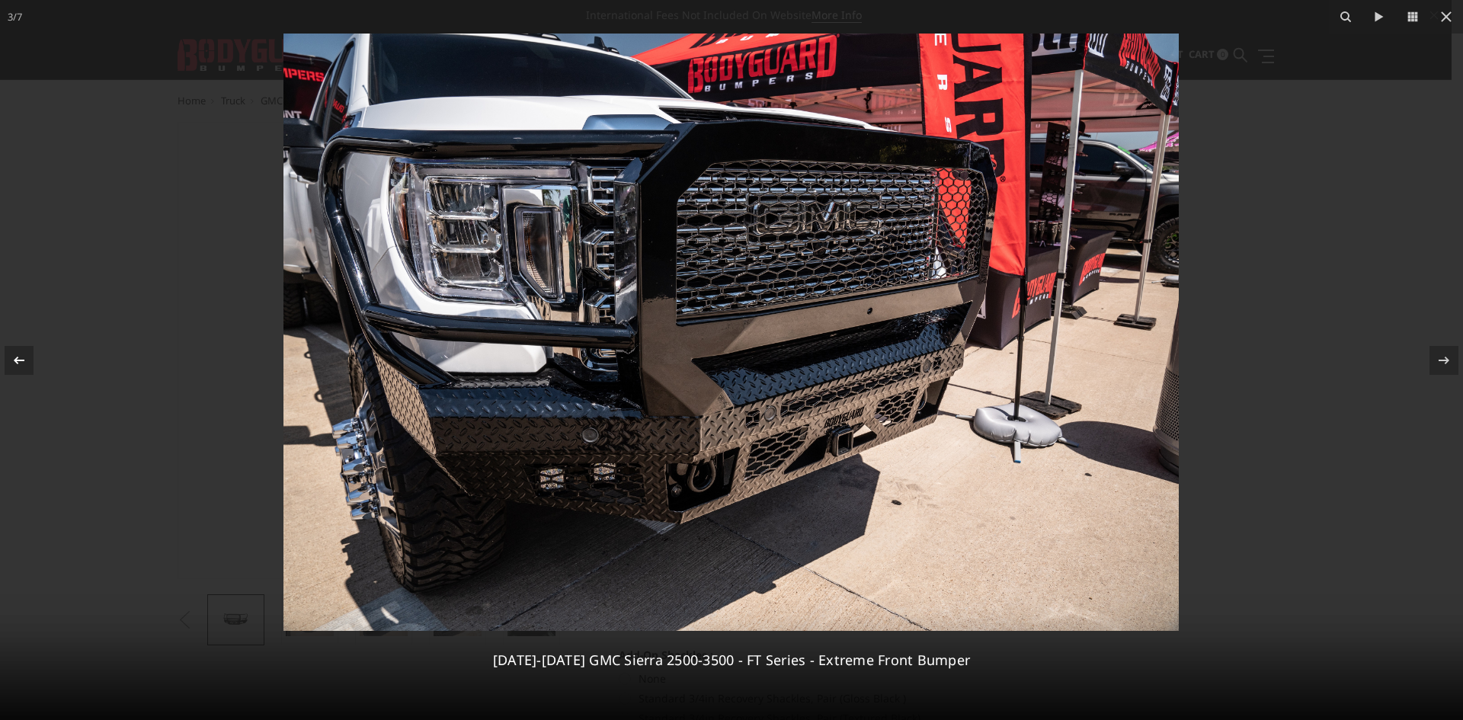
click at [8, 365] on div at bounding box center [19, 360] width 29 height 29
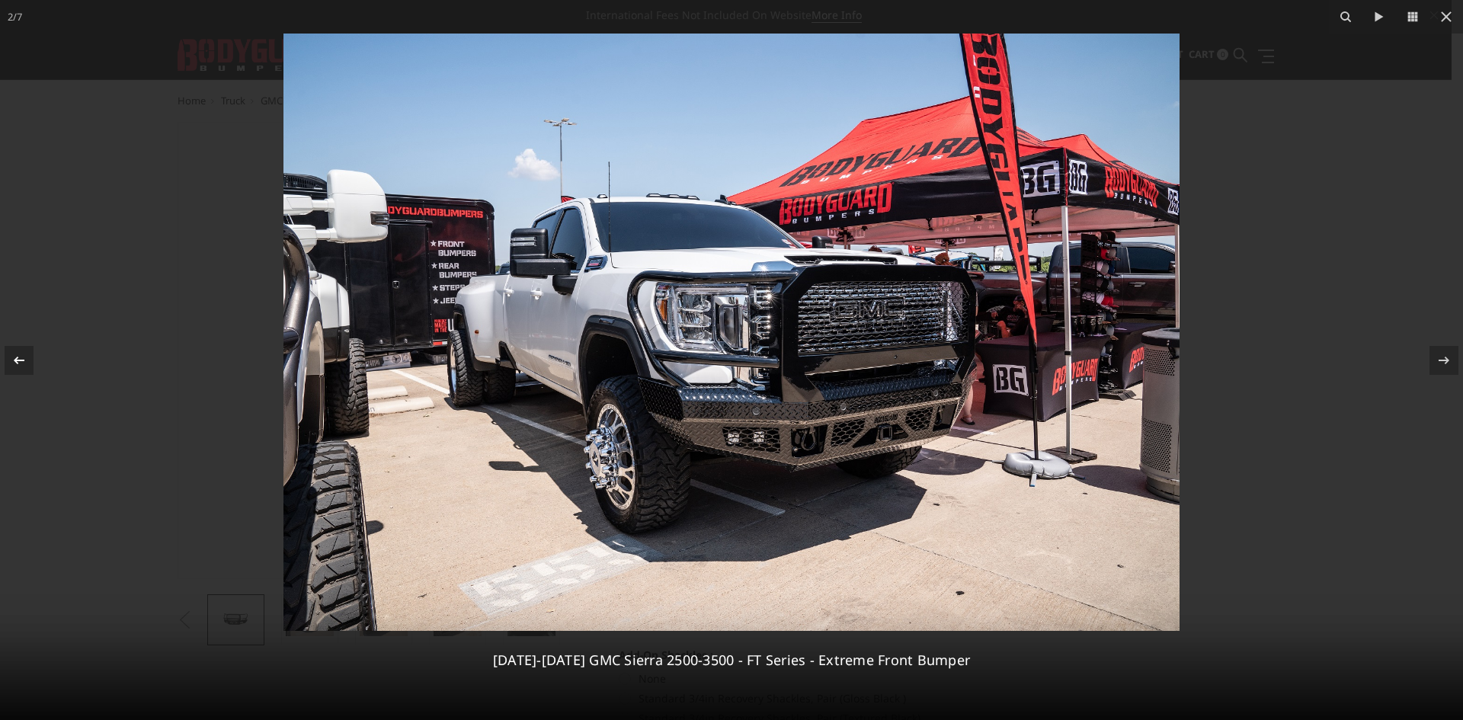
click at [25, 358] on icon at bounding box center [19, 360] width 18 height 18
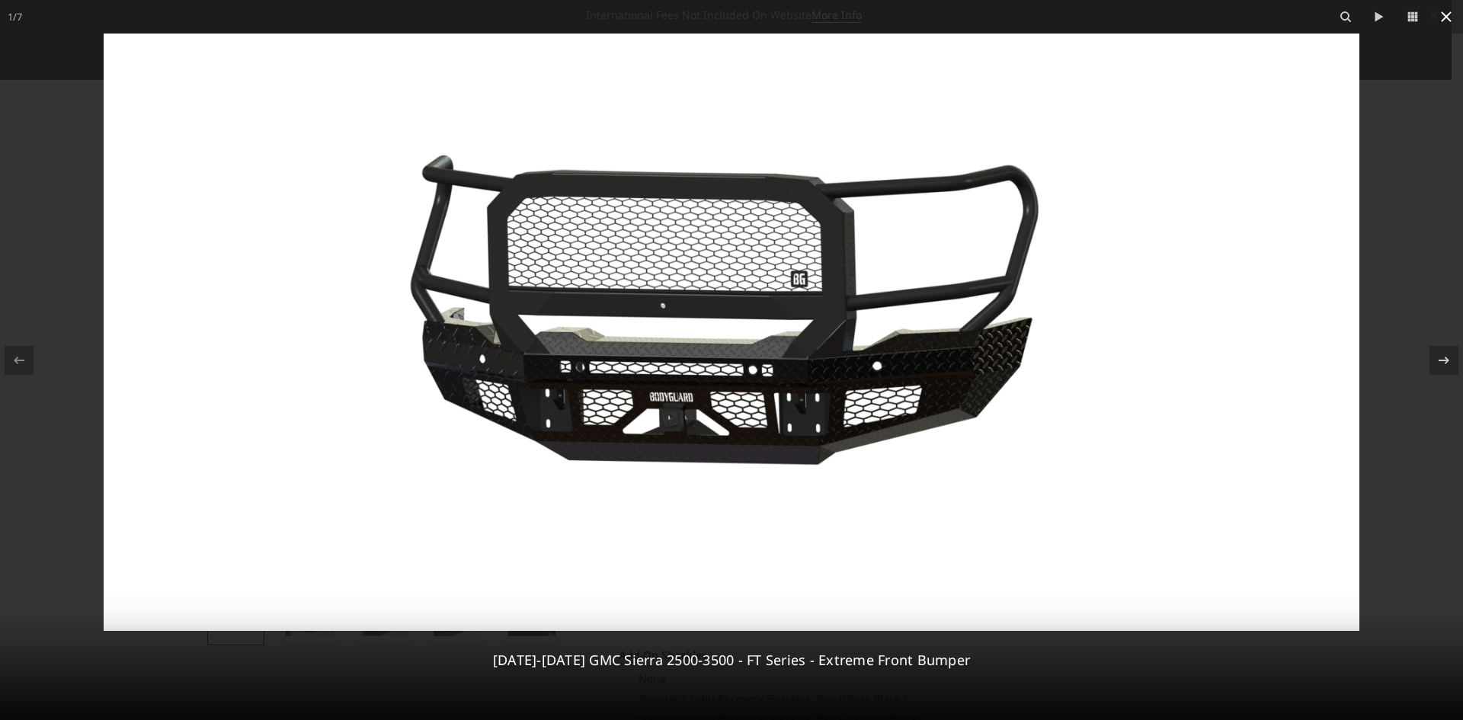
click at [1446, 14] on icon at bounding box center [1447, 17] width 18 height 18
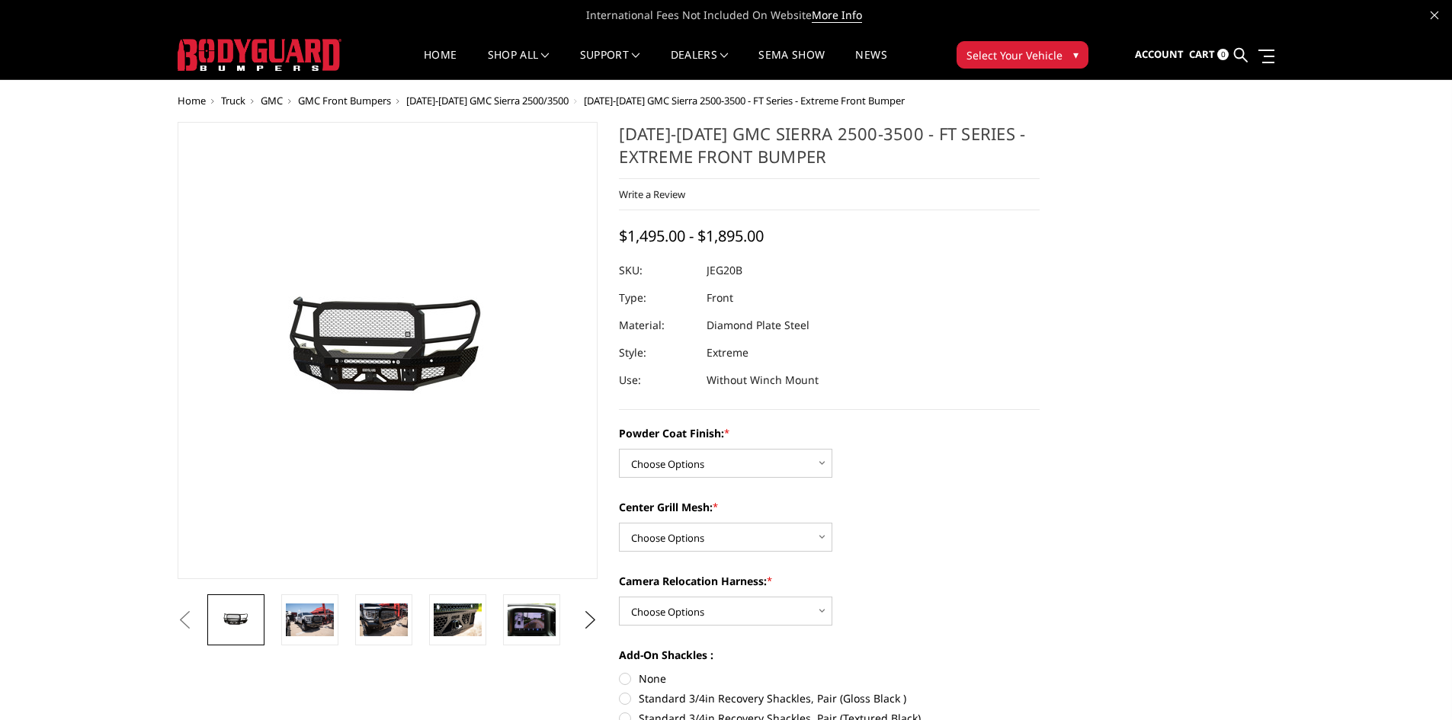
click at [688, 480] on div "Powder Coat Finish: * Choose Options Bare Metal Gloss Black Powder Coat Texture…" at bounding box center [829, 613] width 421 height 376
click at [688, 469] on select "Choose Options Bare Metal Gloss Black Powder Coat Textured Black Powder Coat" at bounding box center [725, 463] width 213 height 29
select select "3257"
click at [619, 449] on select "Choose Options Bare Metal Gloss Black Powder Coat Textured Black Powder Coat" at bounding box center [725, 463] width 213 height 29
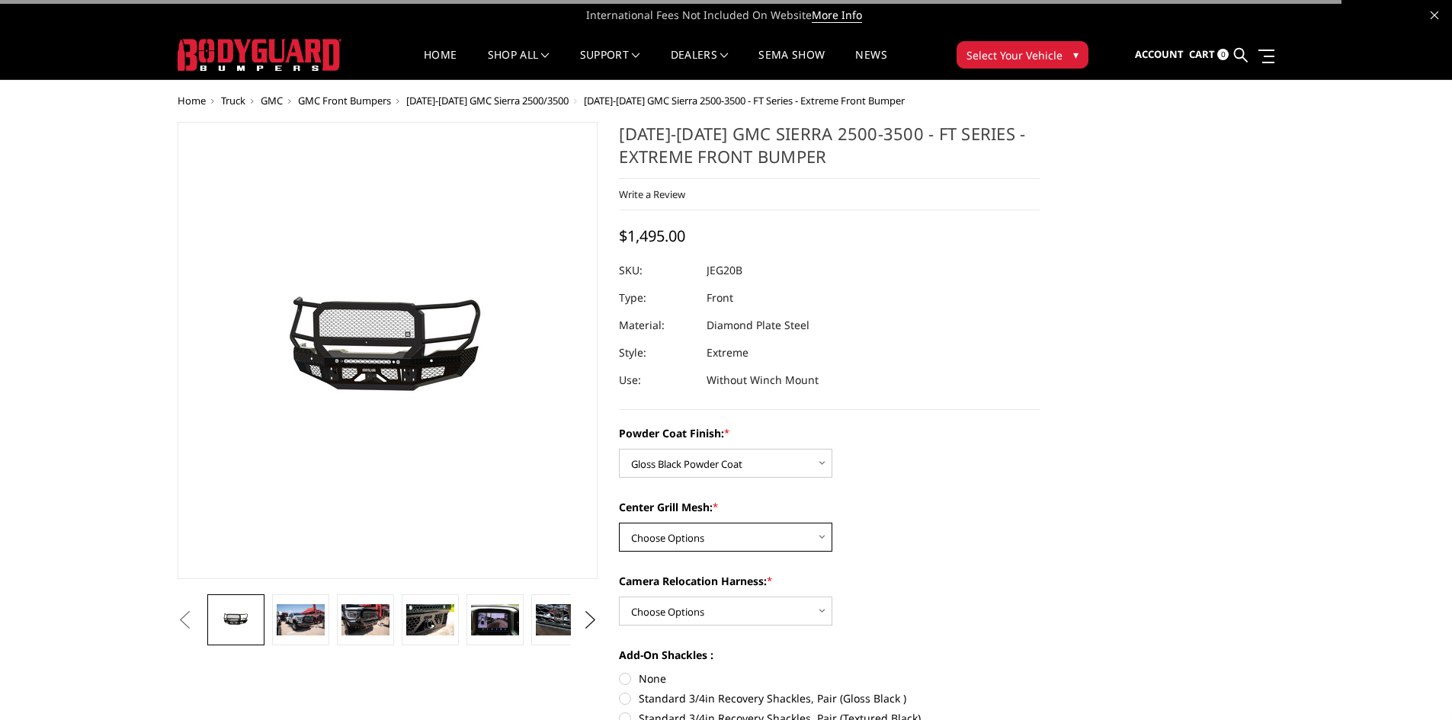
click at [773, 527] on select "Choose Options WITH Expanded Metal in Center Grill WITHOUT Expanded Metal in Ce…" at bounding box center [725, 537] width 213 height 29
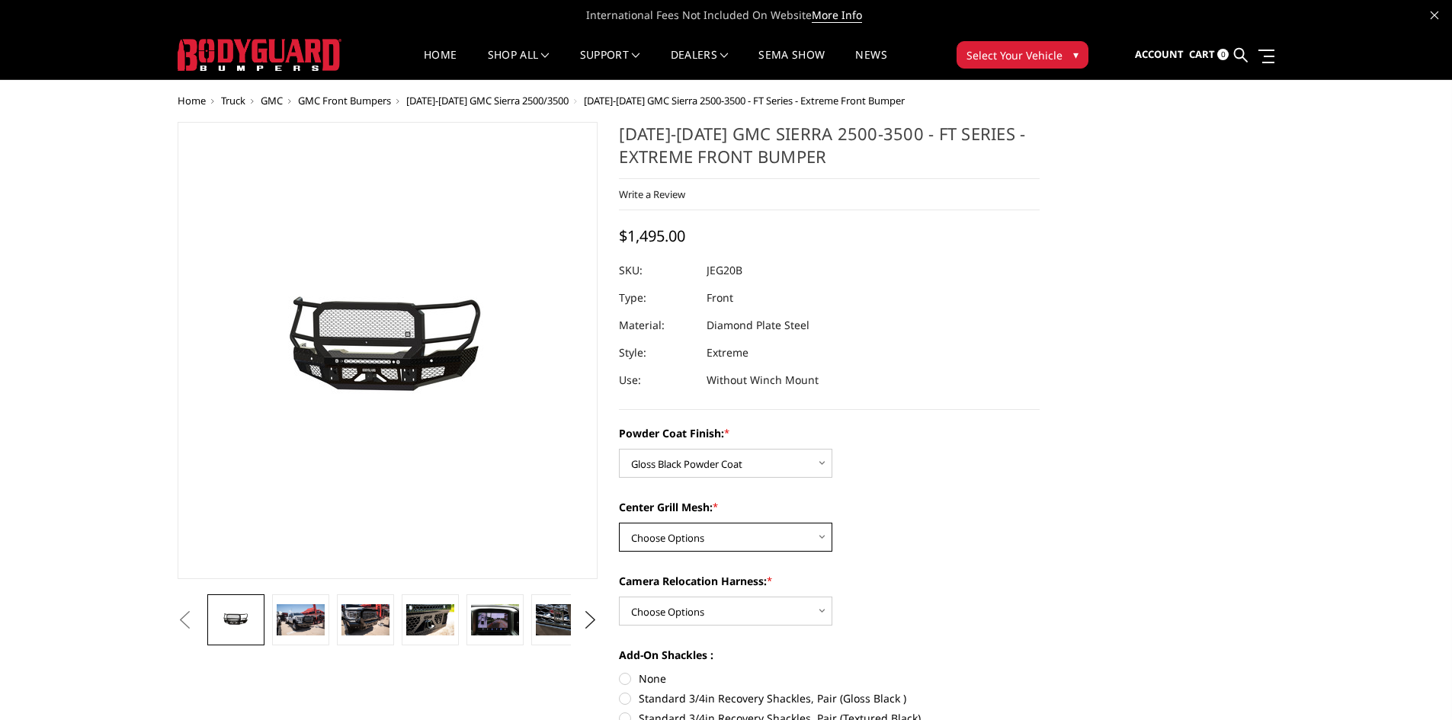
select select "3259"
click at [619, 523] on select "Choose Options WITH Expanded Metal in Center Grill WITHOUT Expanded Metal in Ce…" at bounding box center [725, 537] width 213 height 29
click at [960, 555] on div "Powder Coat Finish: * Choose Options Bare Metal Gloss Black Powder Coat Texture…" at bounding box center [829, 613] width 421 height 376
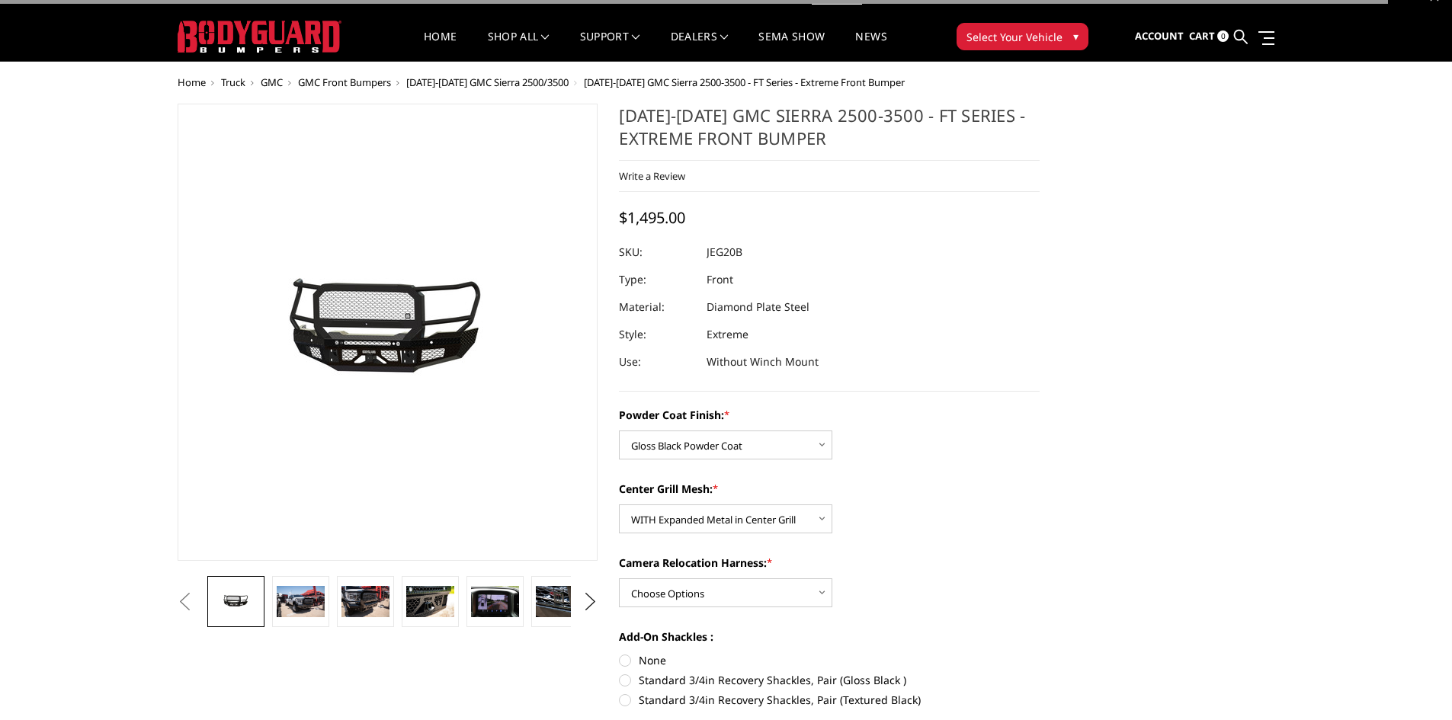
scroll to position [76, 0]
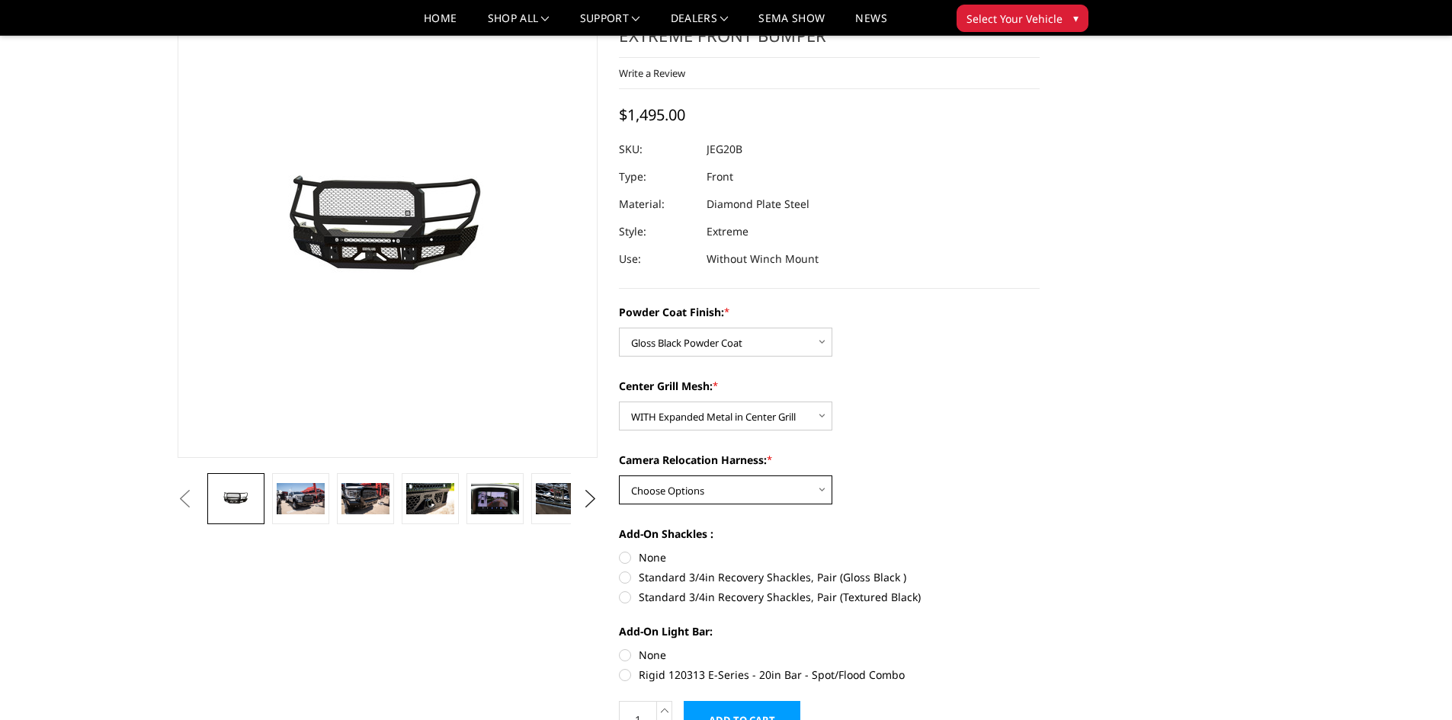
click at [752, 496] on select "Choose Options WITH Camera Relocation Harness WITHOUT Camera Relocation Harness" at bounding box center [725, 490] width 213 height 29
select select "3261"
click at [619, 476] on select "Choose Options WITH Camera Relocation Harness WITHOUT Camera Relocation Harness" at bounding box center [725, 490] width 213 height 29
click at [959, 506] on div "Powder Coat Finish: * Choose Options Bare Metal Gloss Black Powder Coat Texture…" at bounding box center [829, 492] width 421 height 376
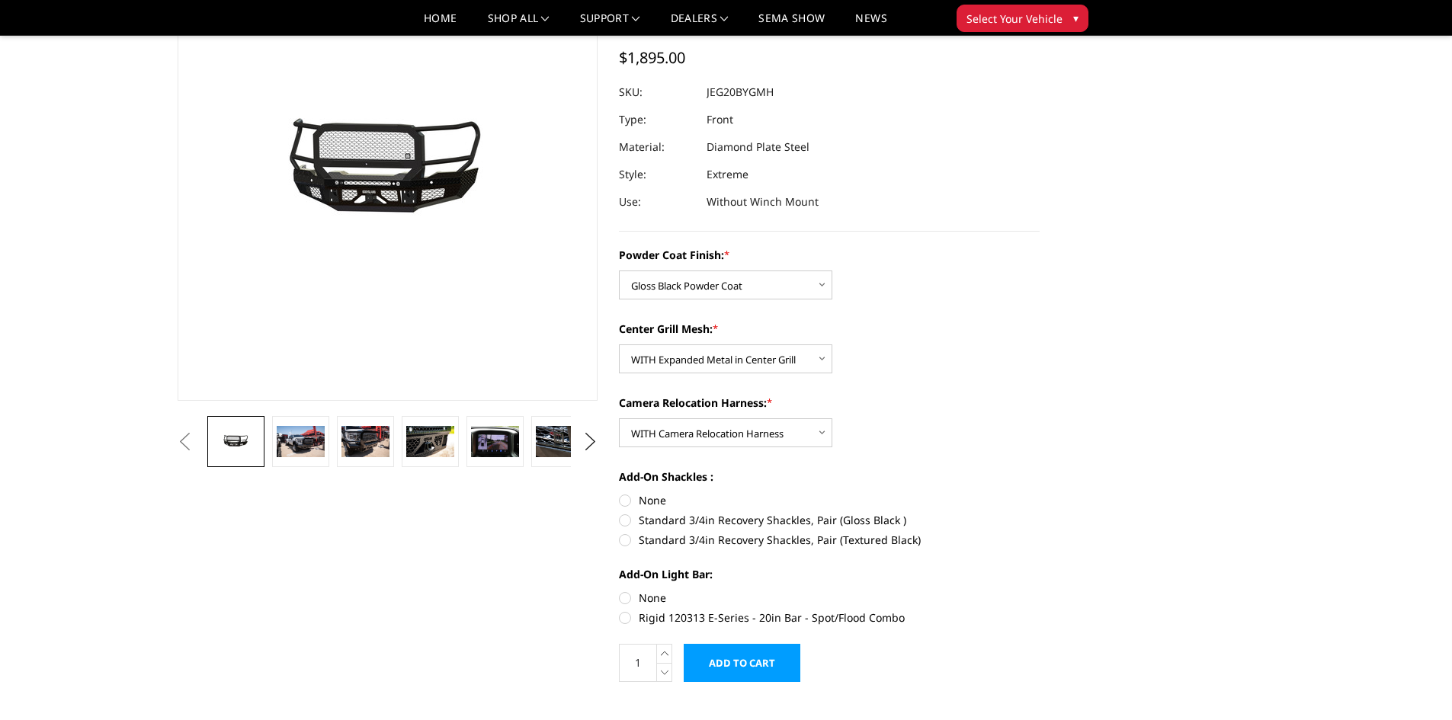
scroll to position [229, 0]
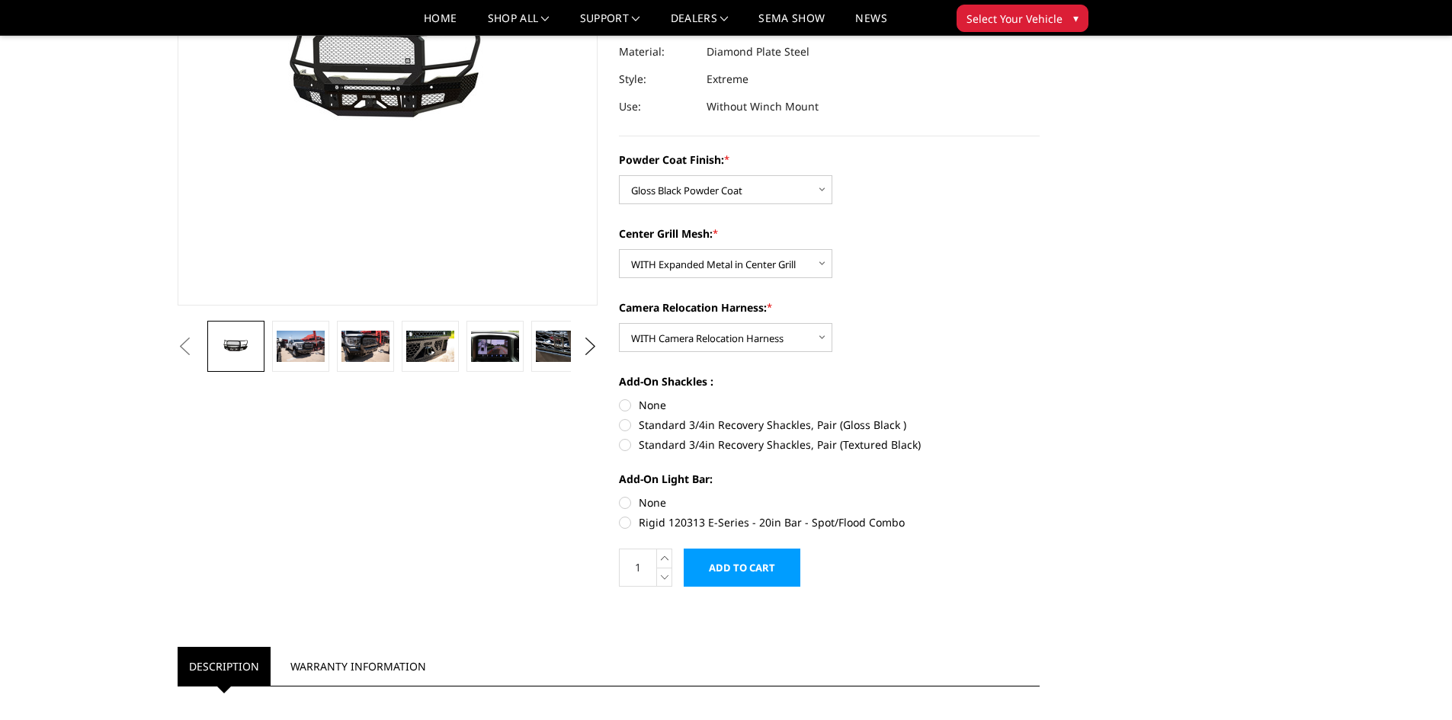
click at [649, 499] on label "None" at bounding box center [829, 503] width 421 height 16
click at [620, 495] on input "None" at bounding box center [619, 495] width 1 height 1
radio input "true"
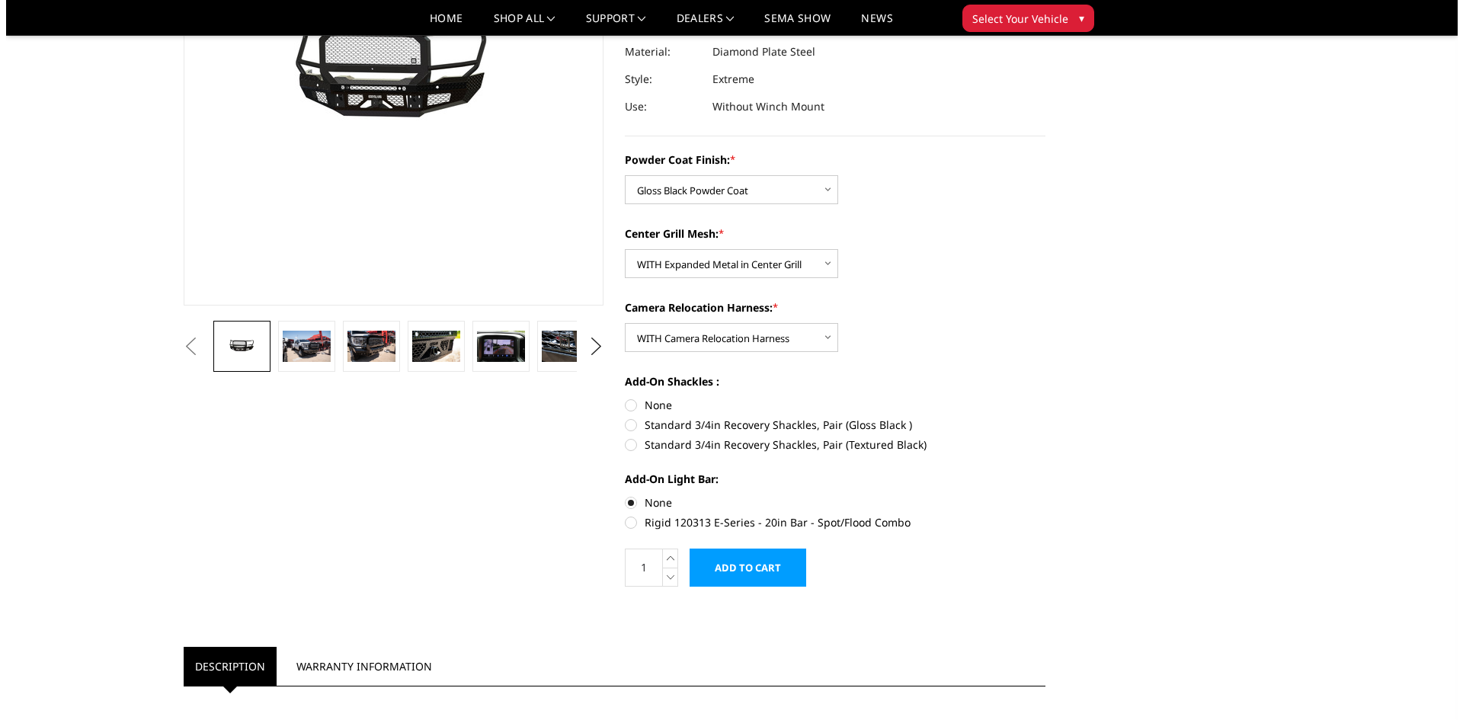
scroll to position [152, 0]
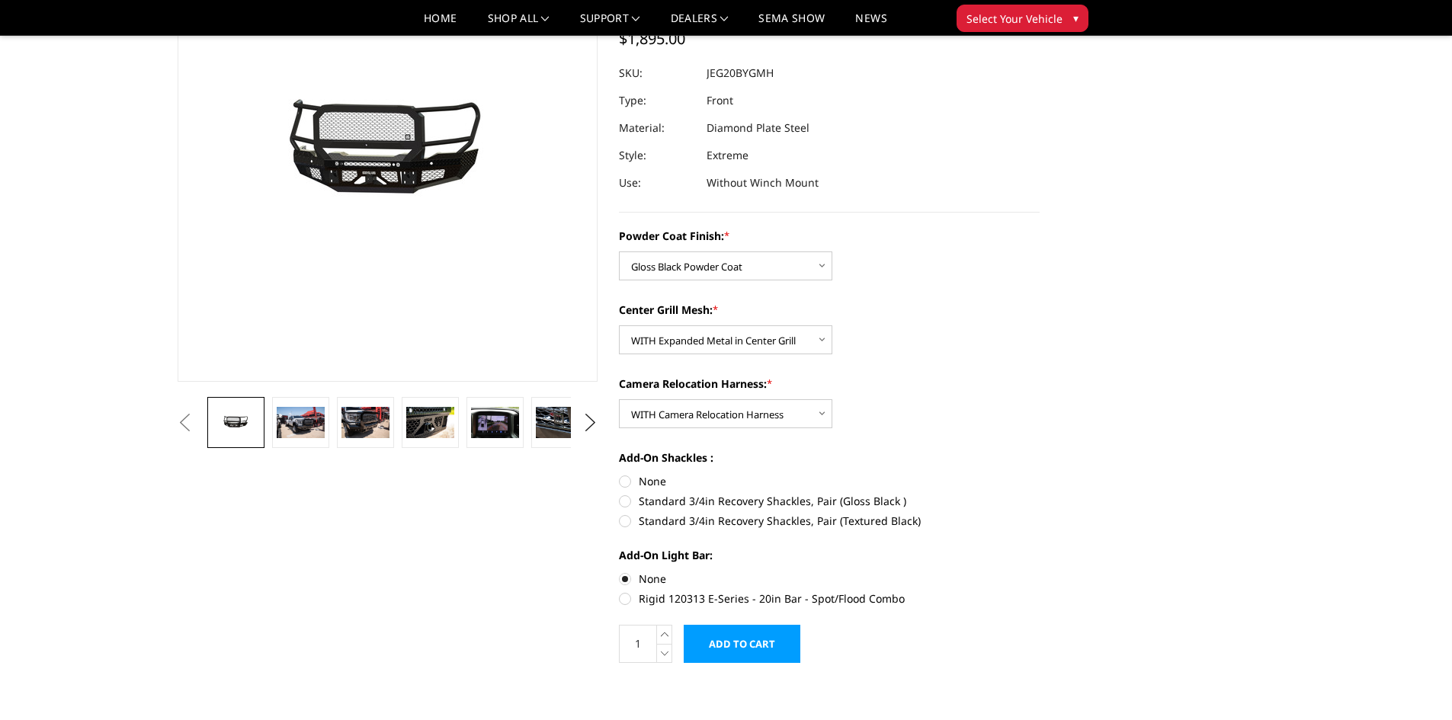
click at [645, 477] on label "None" at bounding box center [829, 481] width 421 height 16
click at [620, 474] on input "None" at bounding box center [619, 473] width 1 height 1
radio input "true"
click at [347, 285] on img at bounding box center [369, 150] width 976 height 464
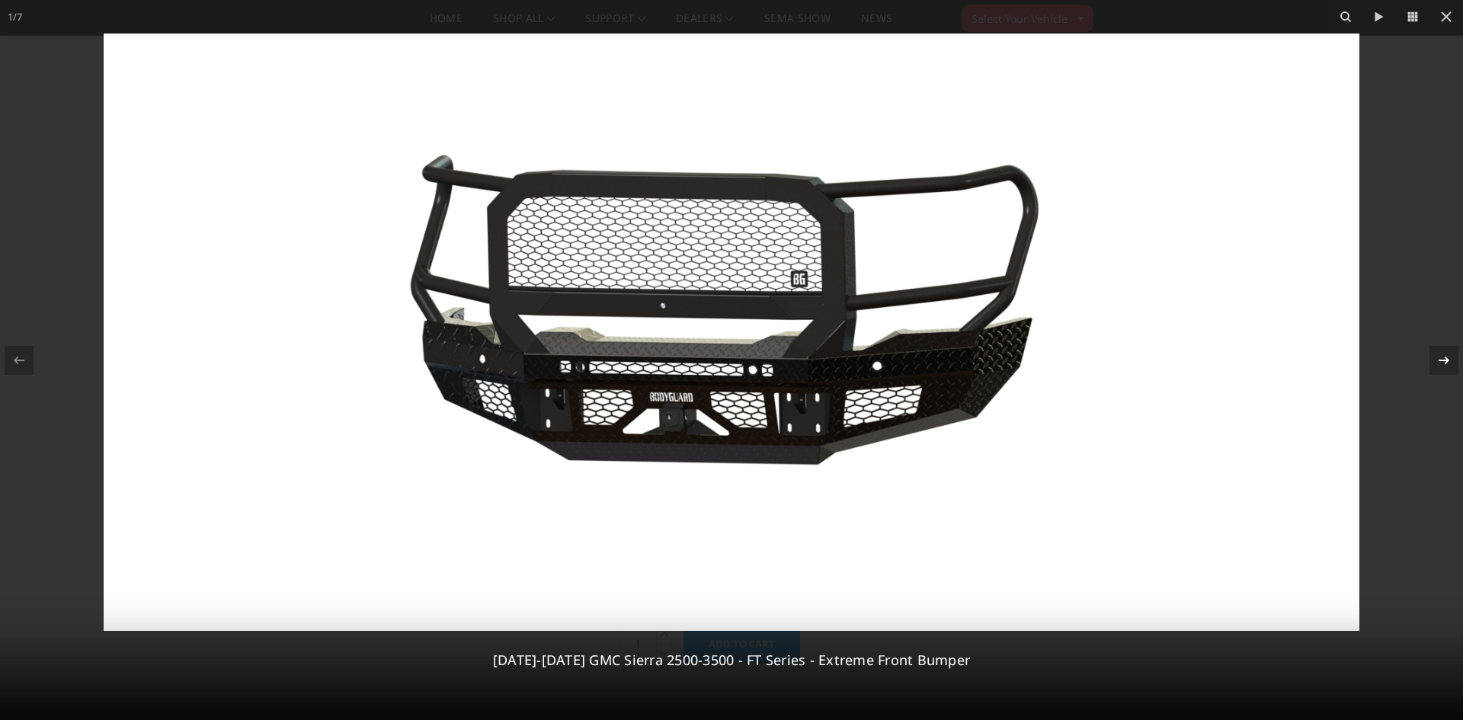
click at [1451, 354] on icon at bounding box center [1444, 360] width 18 height 18
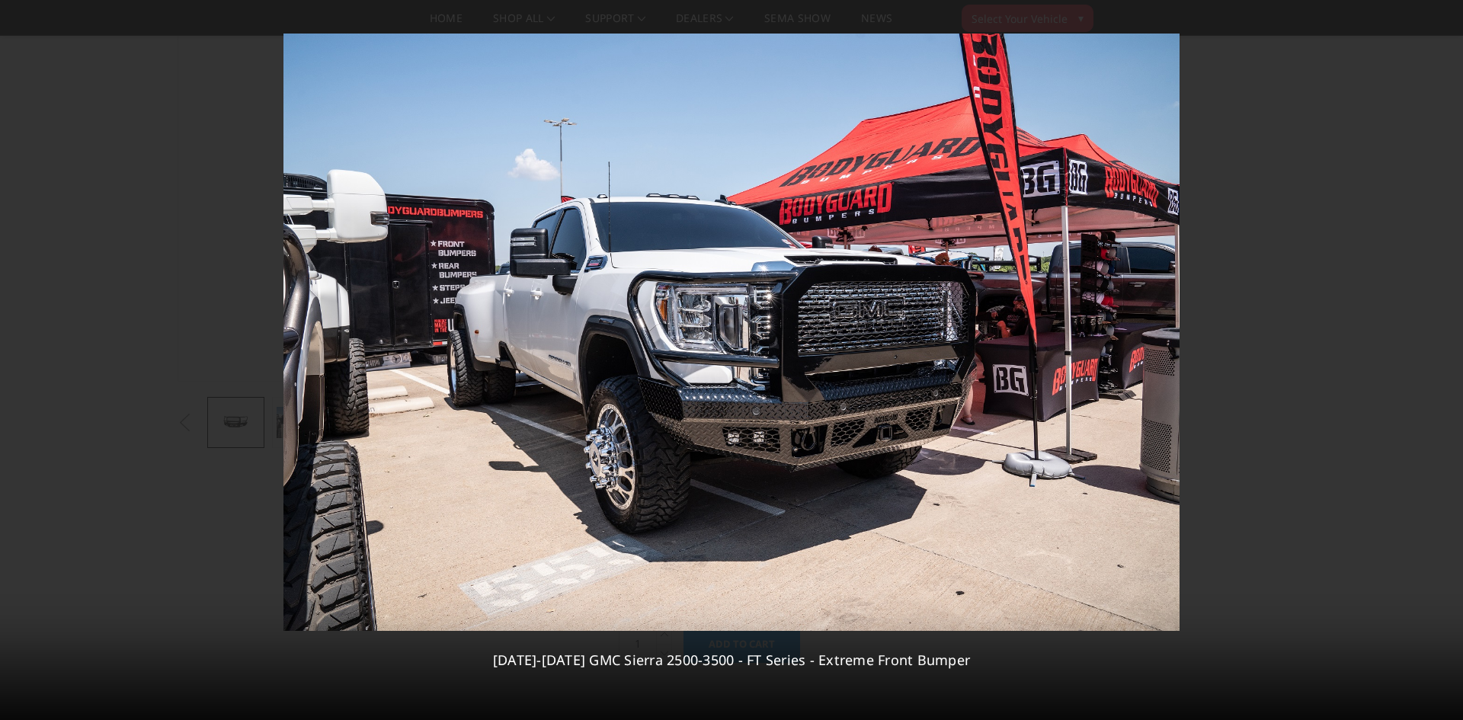
click at [1451, 354] on div "2 / [PHONE_NUMBER][DATE][DATE] GMC Sierra 2500-3500 - FT Series - Extreme Front…" at bounding box center [731, 360] width 1463 height 720
click at [1445, 357] on icon at bounding box center [1444, 360] width 11 height 8
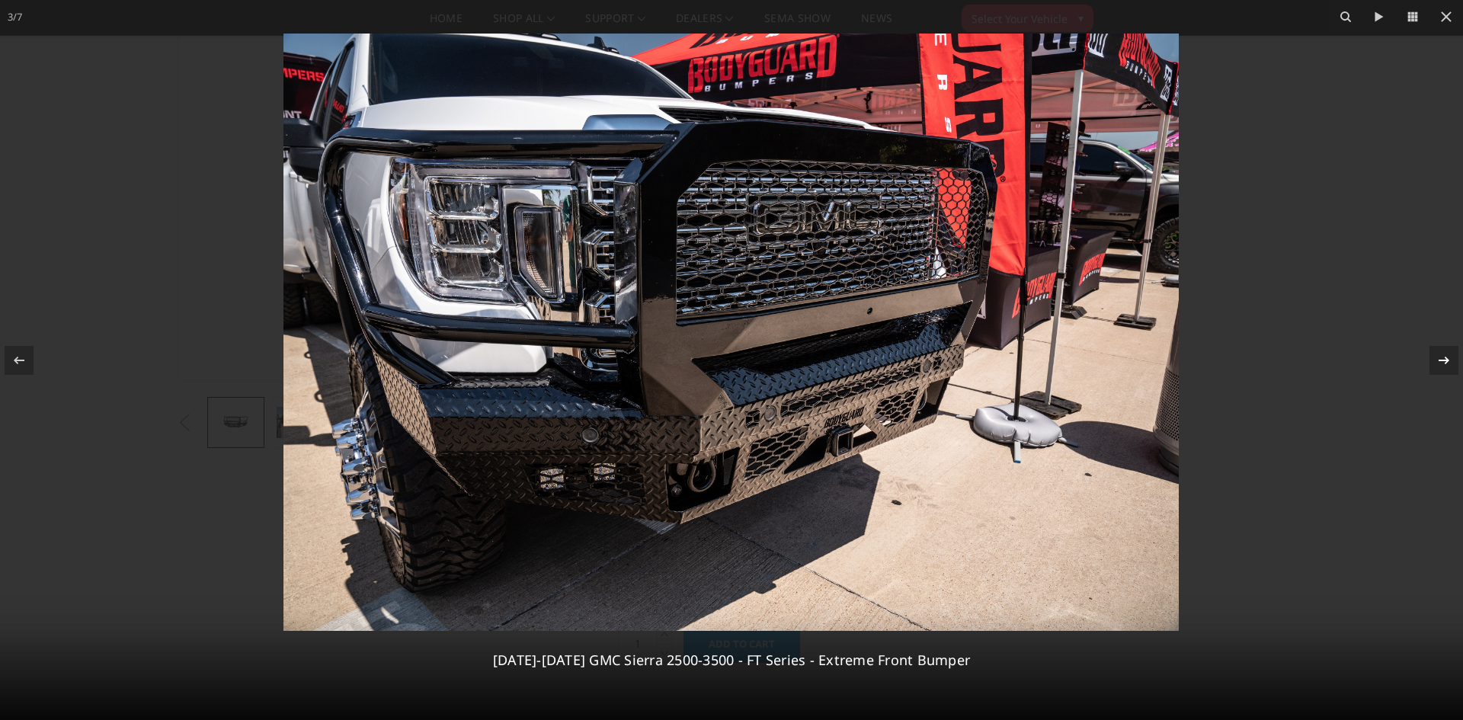
click at [1445, 357] on icon at bounding box center [1444, 360] width 11 height 8
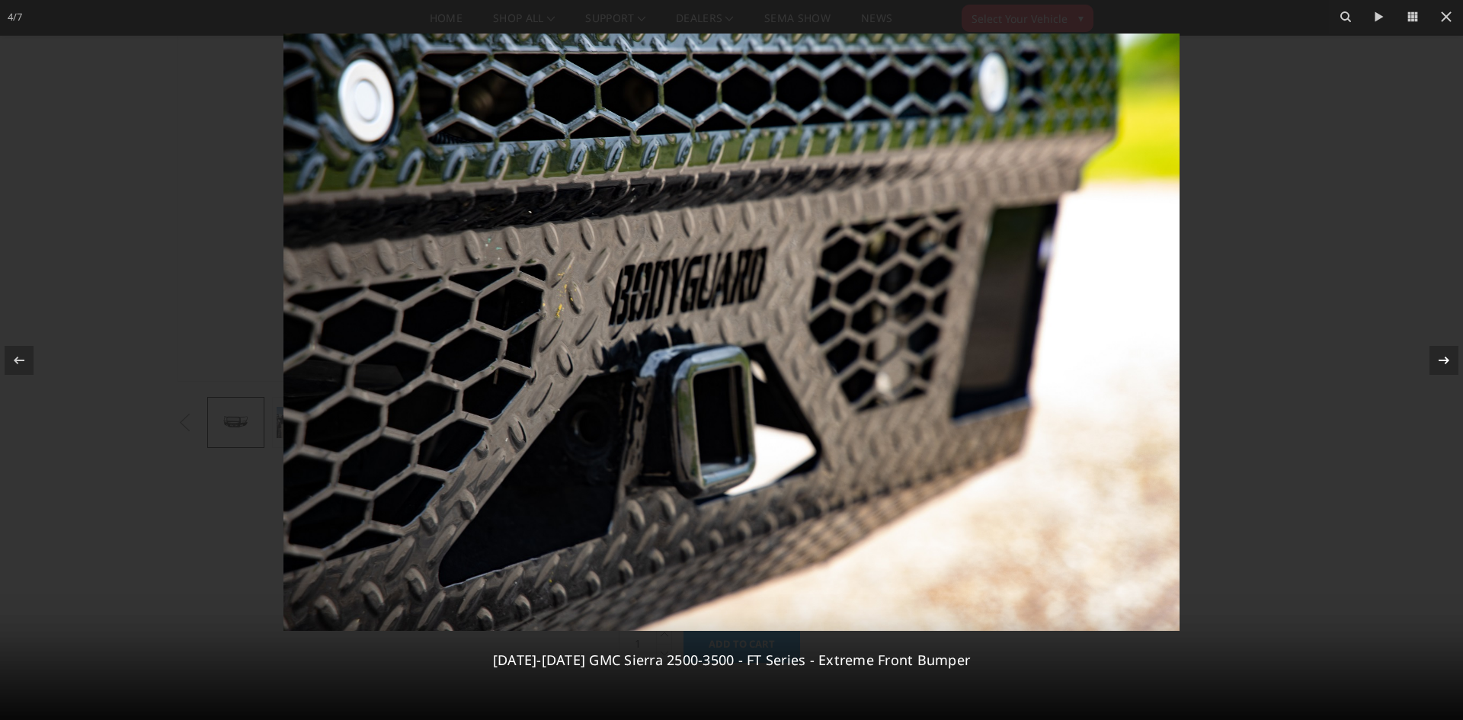
click at [1445, 357] on icon at bounding box center [1444, 360] width 11 height 8
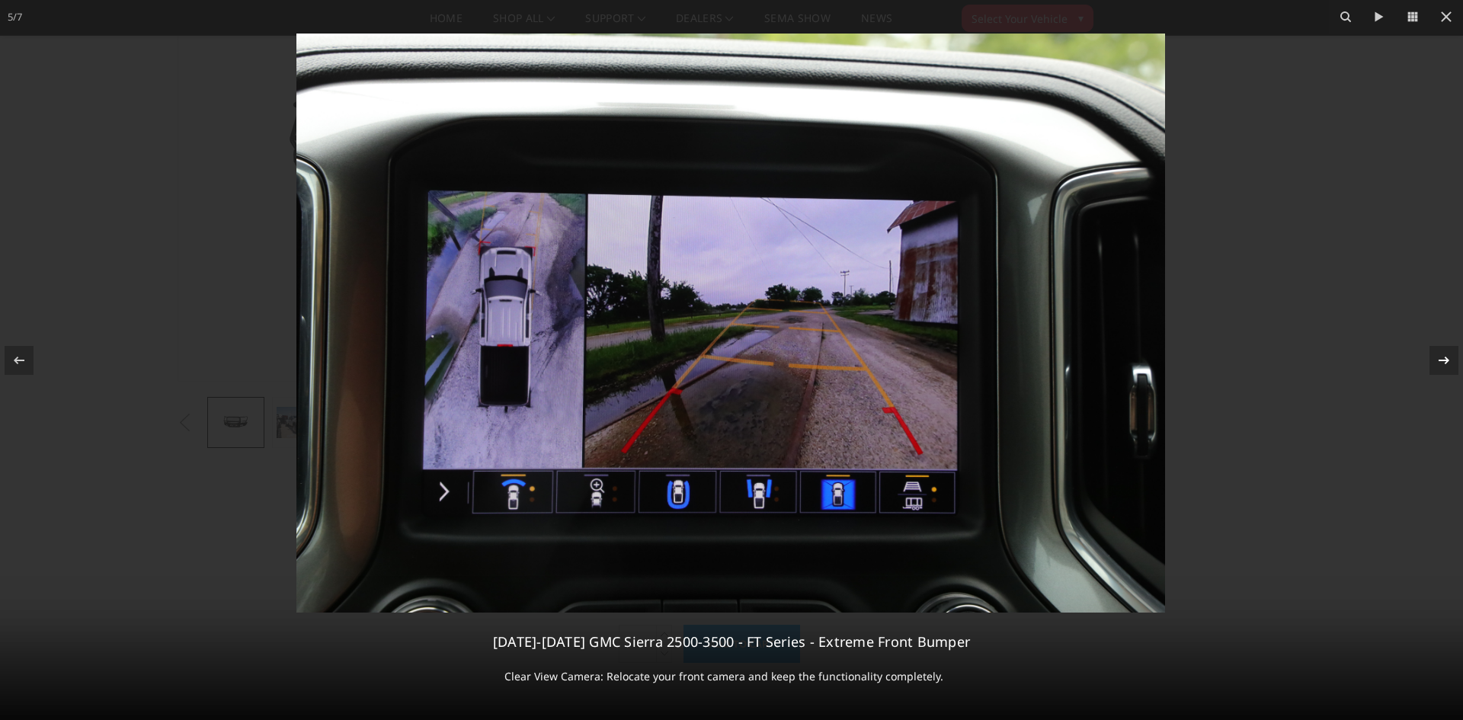
click at [1445, 357] on icon at bounding box center [1444, 360] width 11 height 8
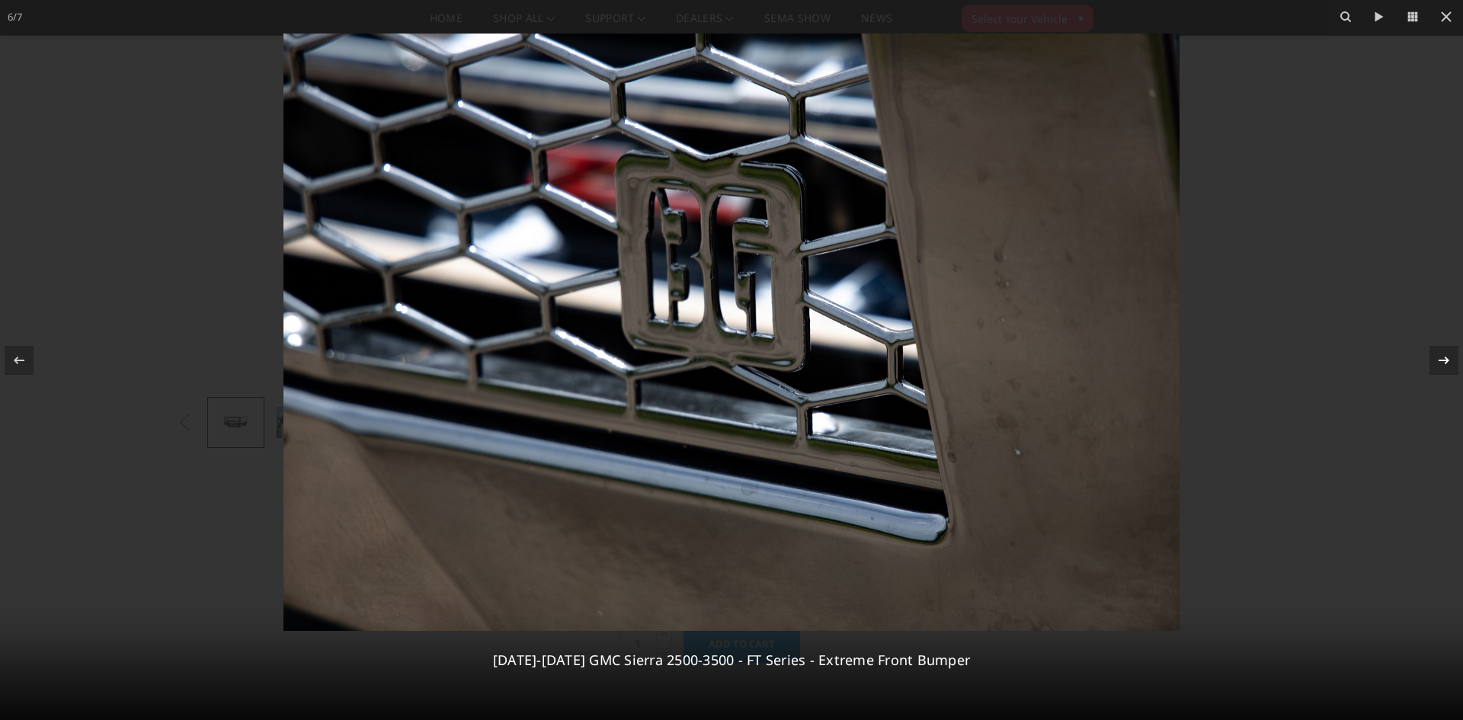
click at [1445, 357] on icon at bounding box center [1444, 360] width 11 height 8
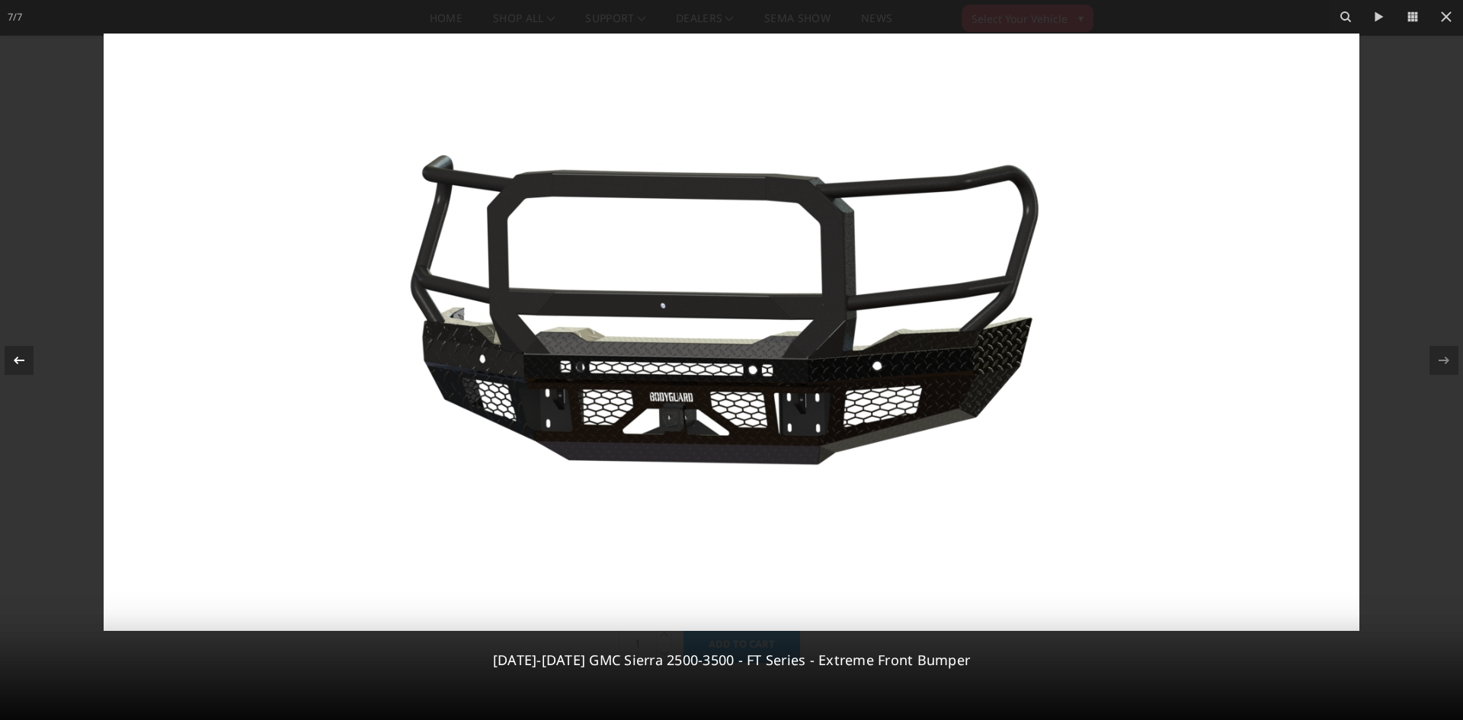
click at [20, 353] on icon at bounding box center [19, 360] width 18 height 18
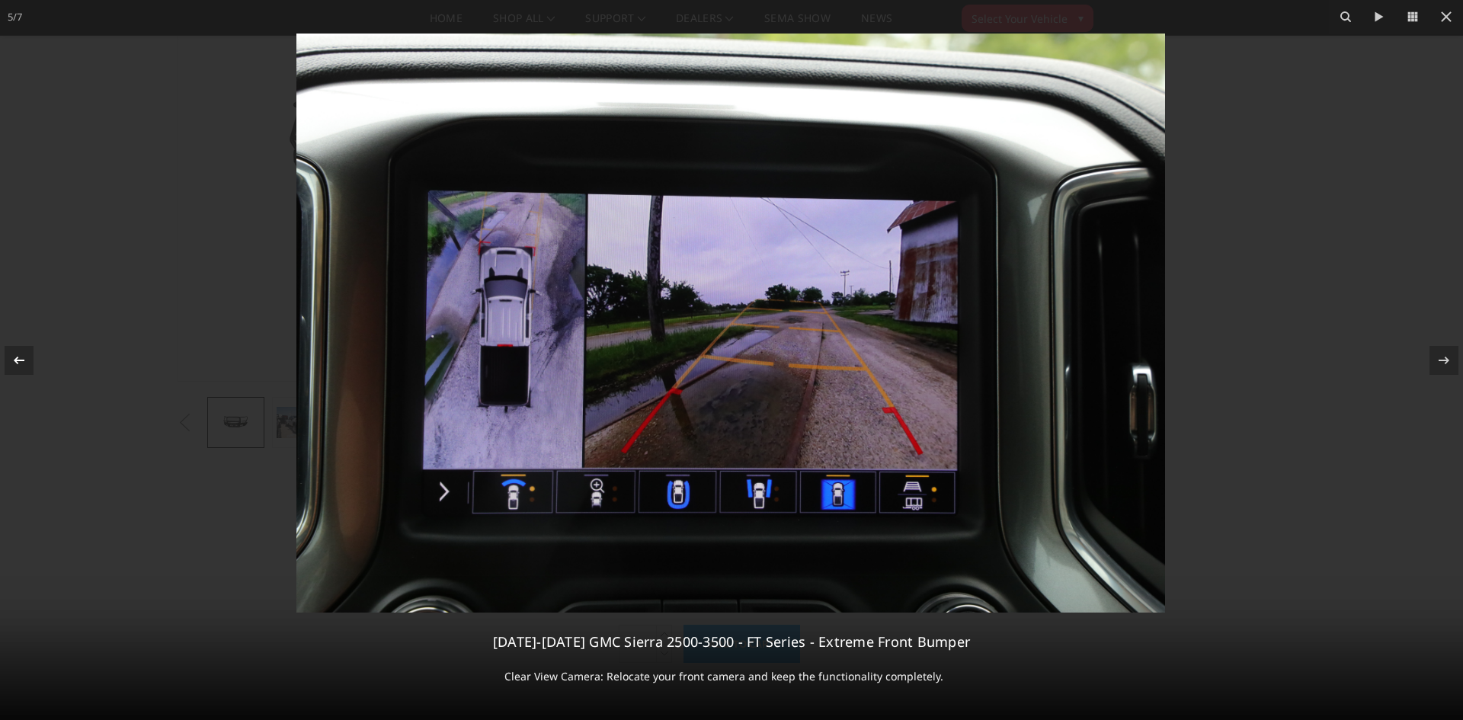
click at [20, 353] on icon at bounding box center [19, 360] width 18 height 18
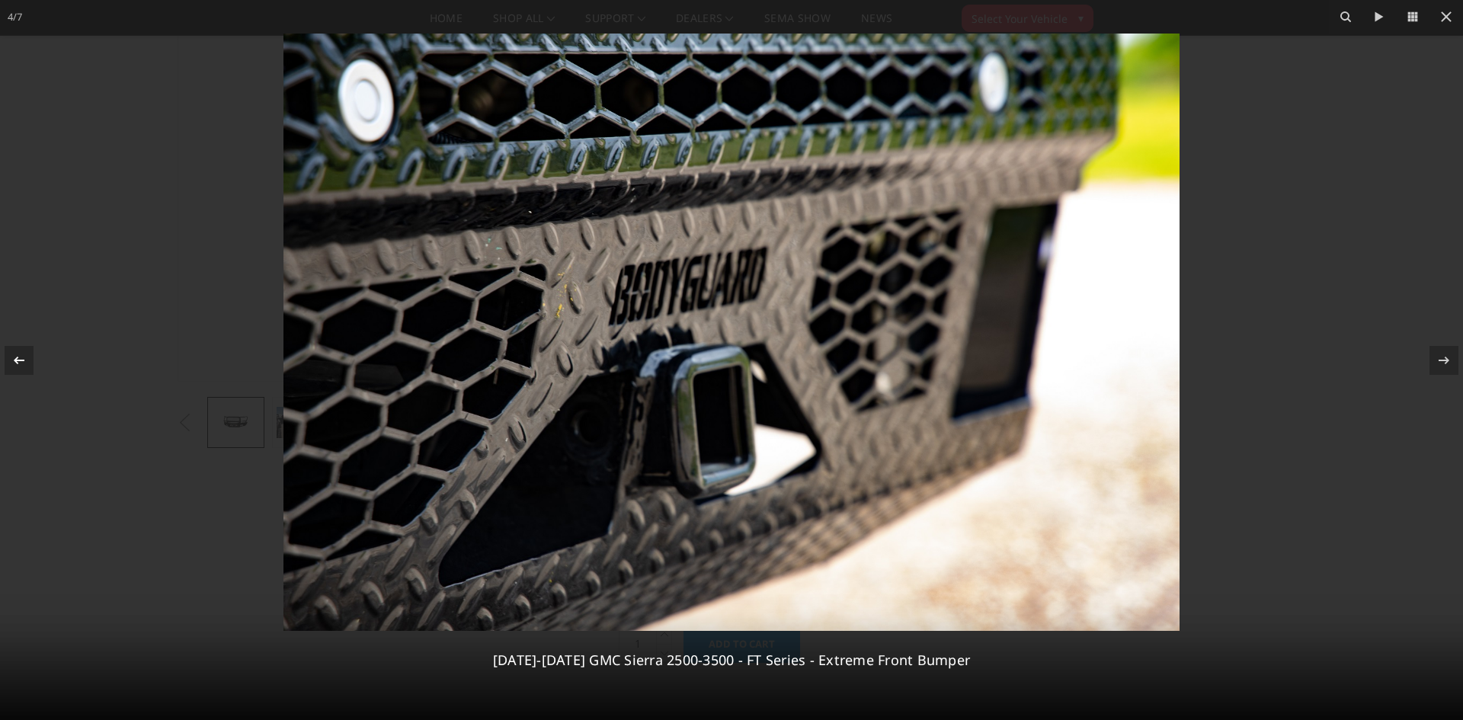
click at [20, 353] on icon at bounding box center [19, 360] width 18 height 18
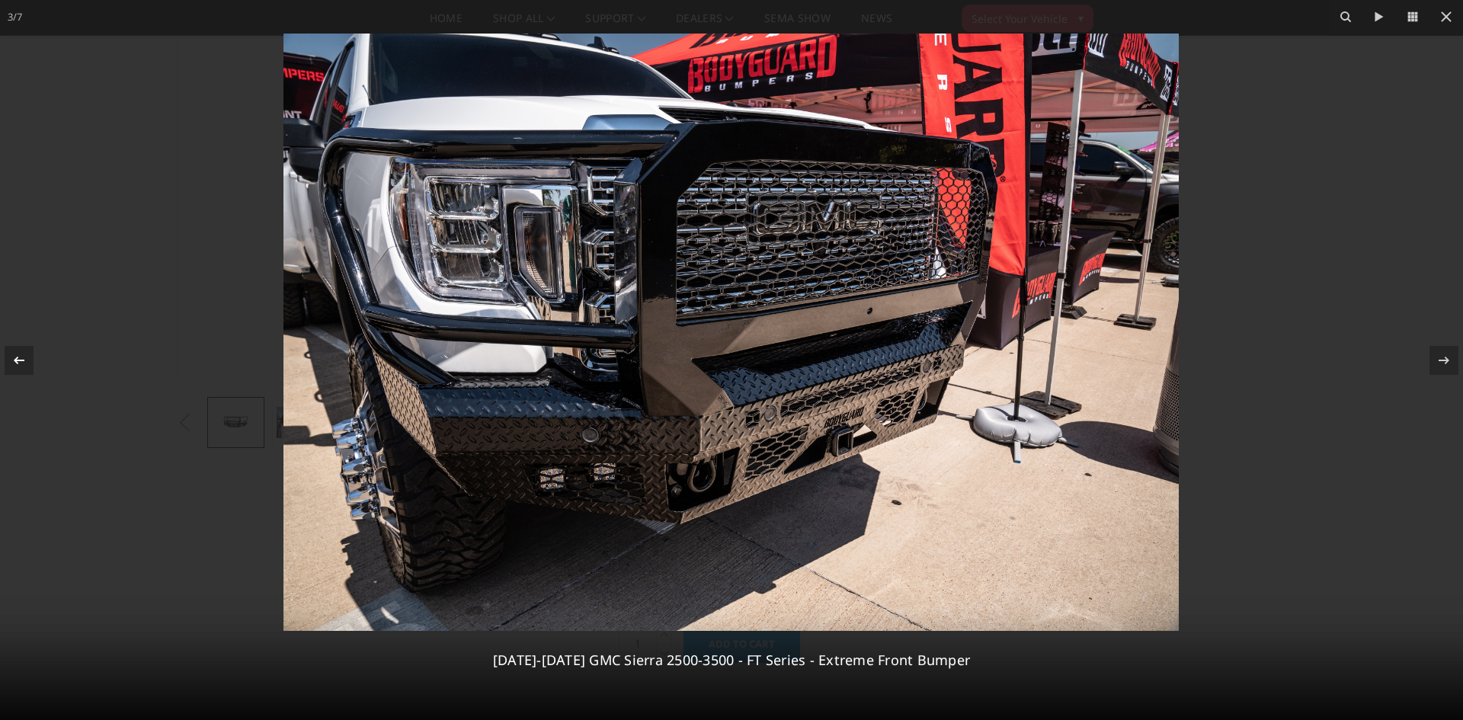
click at [20, 353] on icon at bounding box center [19, 360] width 18 height 18
